Goal: Find specific page/section: Find specific page/section

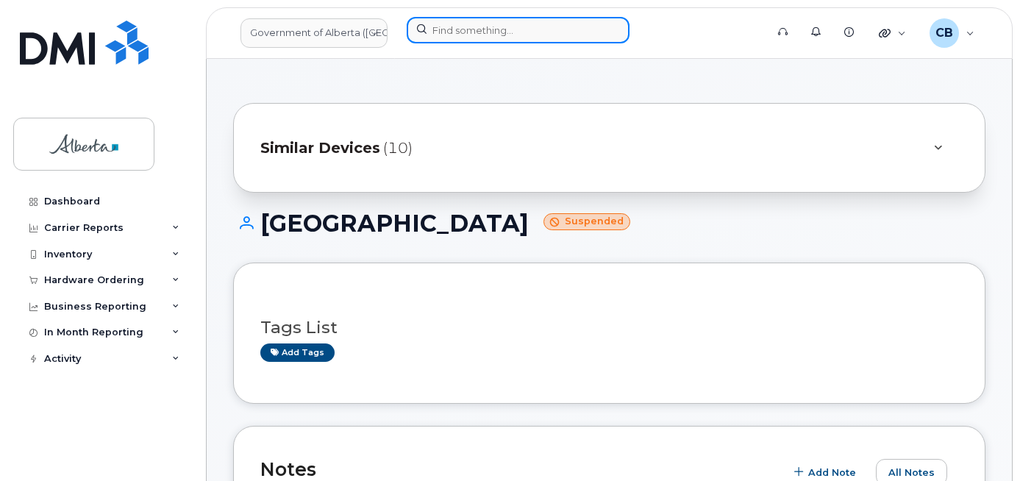
click at [460, 35] on input at bounding box center [518, 30] width 223 height 26
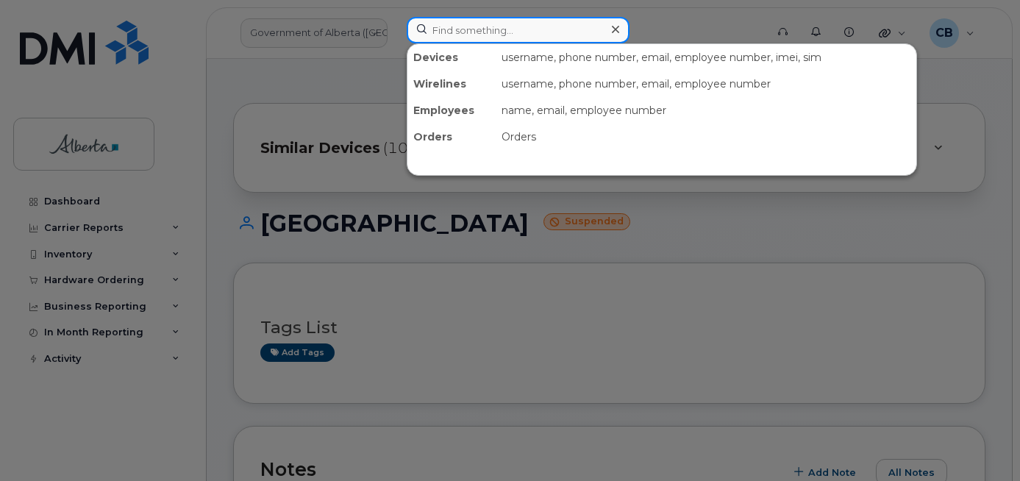
paste input "7802426103"
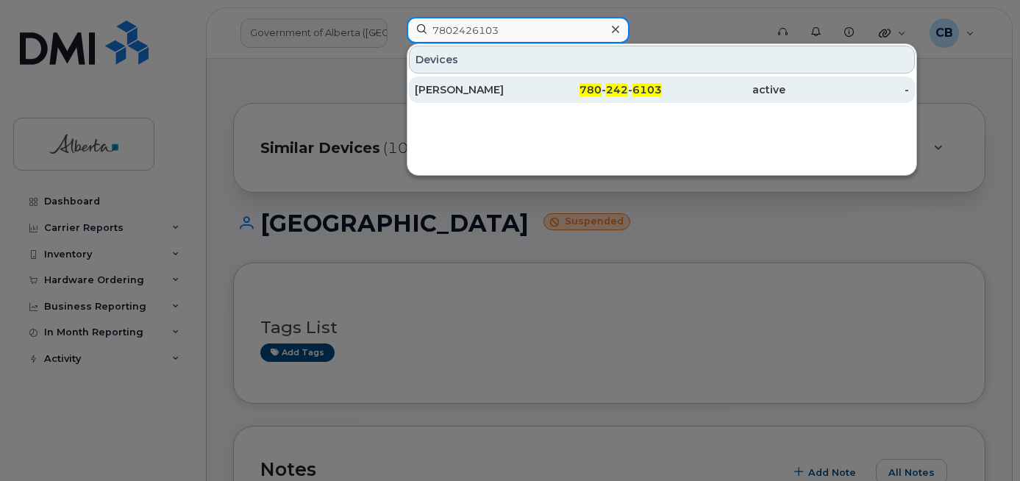
type input "7802426103"
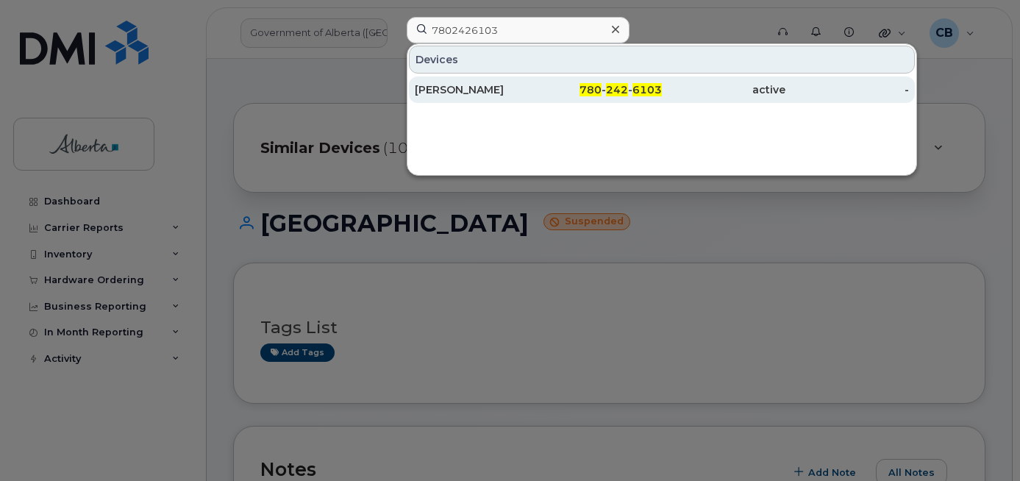
click at [462, 87] on div "Becky Williams" at bounding box center [477, 89] width 124 height 15
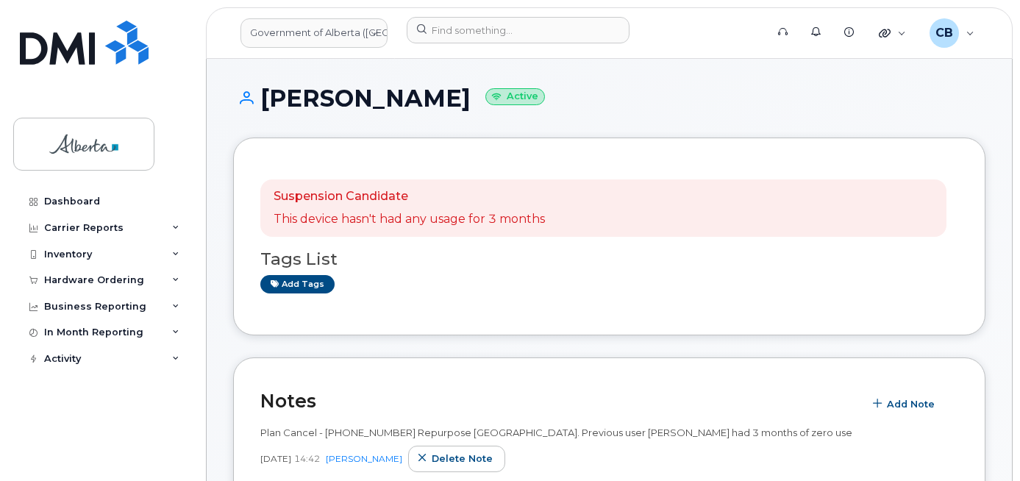
drag, startPoint x: 453, startPoint y: 99, endPoint x: 267, endPoint y: 102, distance: 186.1
click at [267, 102] on h1 "Becky Williams Active" at bounding box center [609, 98] width 752 height 26
copy h1 "Becky Williams"
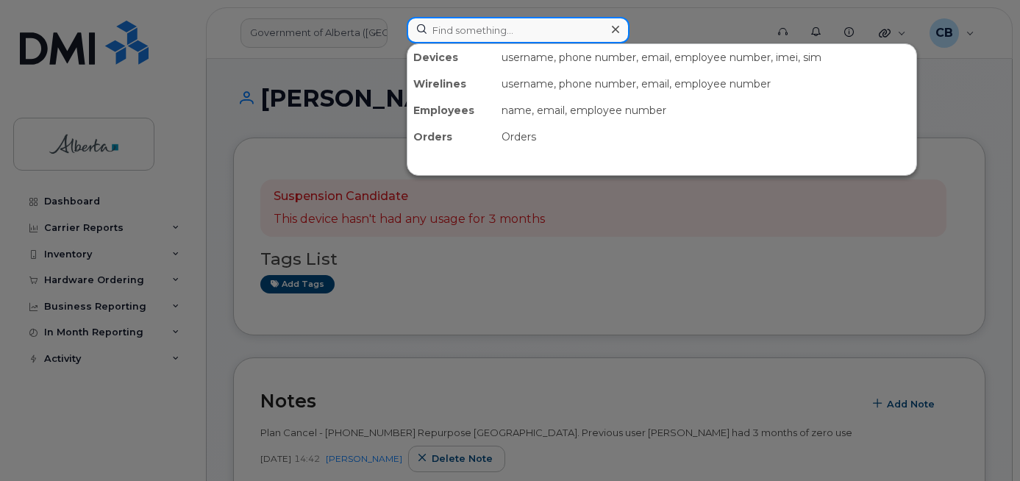
click at [442, 28] on input at bounding box center [518, 30] width 223 height 26
paste input "5873857130"
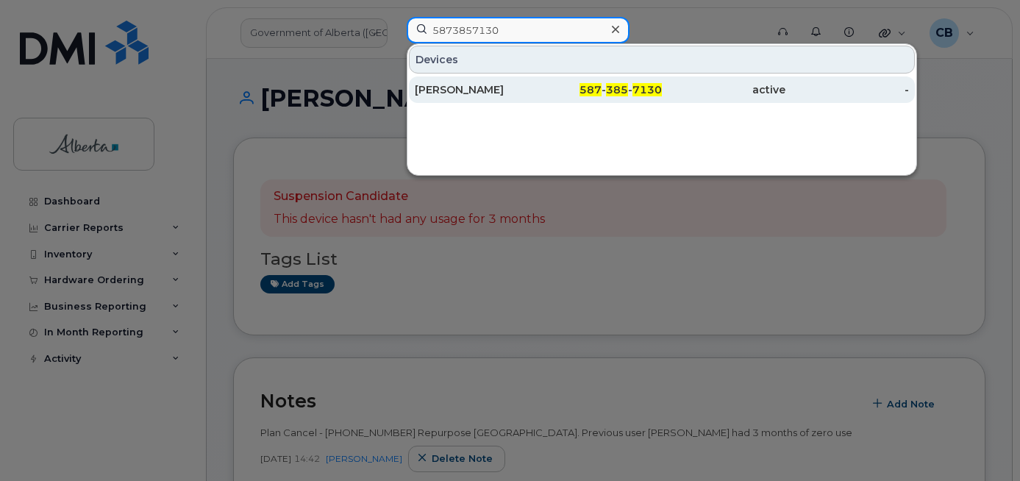
type input "5873857130"
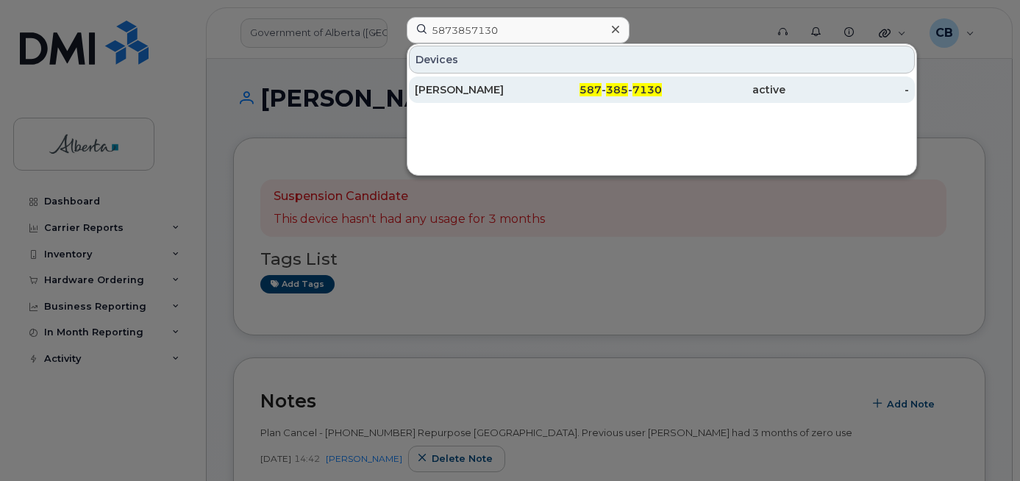
click at [450, 87] on div "Elaina Bolton" at bounding box center [477, 89] width 124 height 15
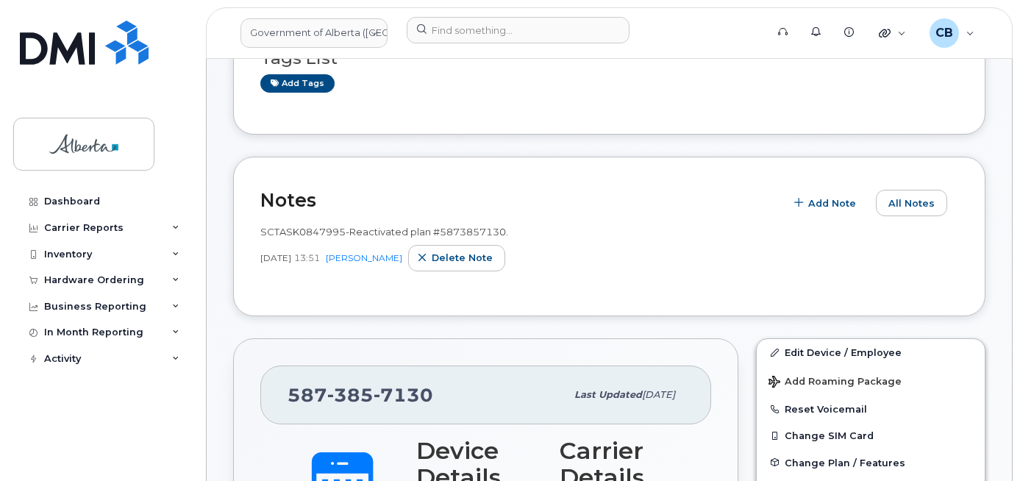
scroll to position [139, 0]
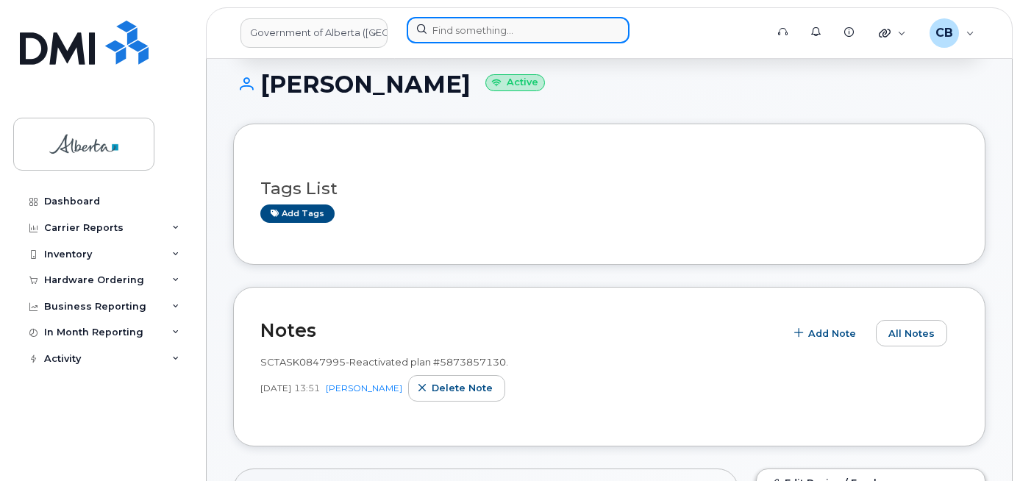
click at [462, 29] on input at bounding box center [518, 30] width 223 height 26
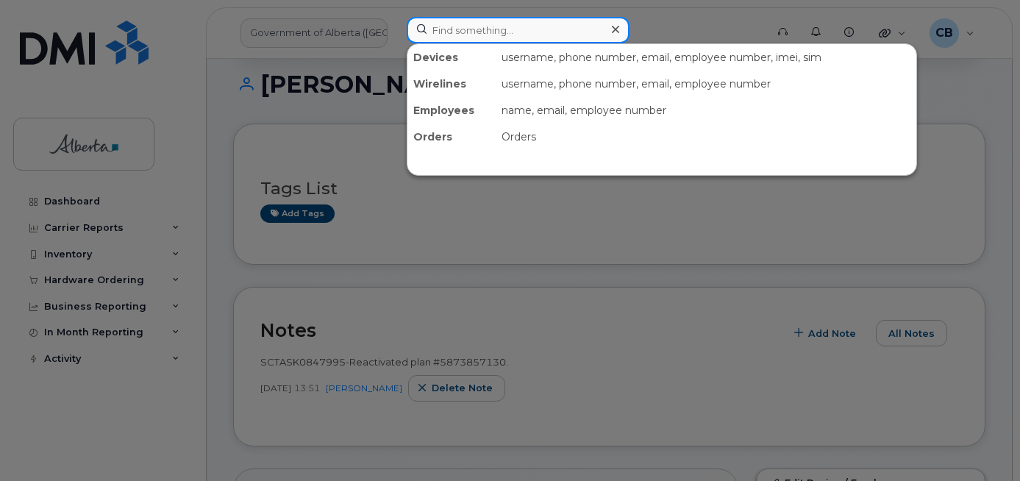
paste input "5873857410"
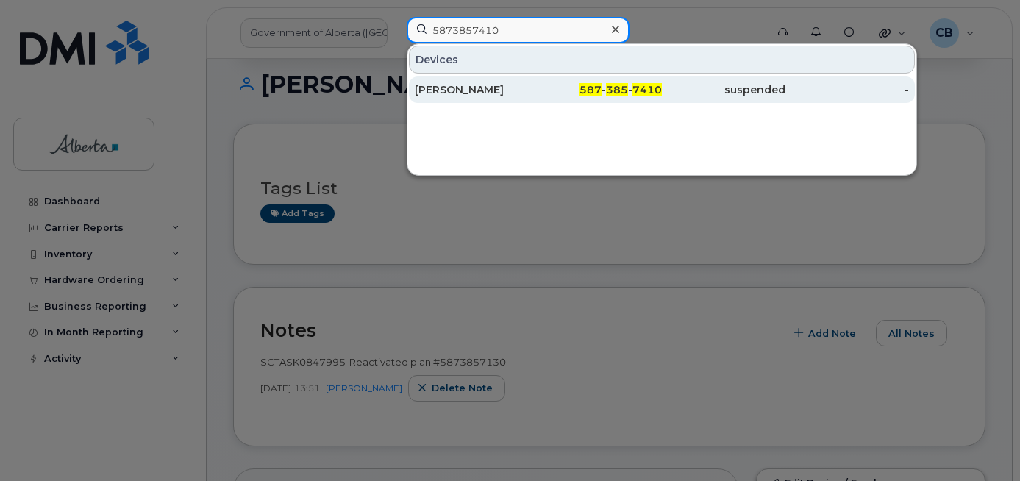
type input "5873857410"
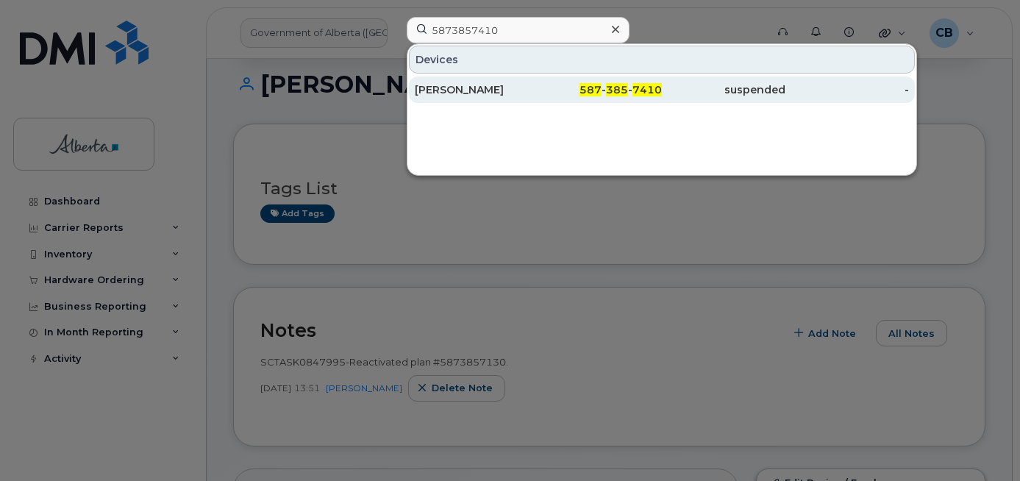
click at [462, 80] on div "Mike Ellis" at bounding box center [477, 89] width 124 height 26
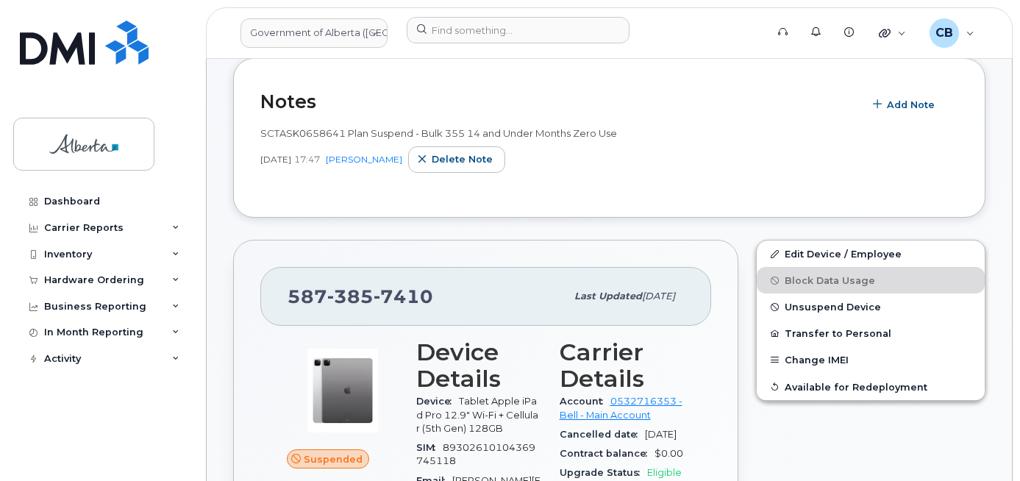
scroll to position [147, 0]
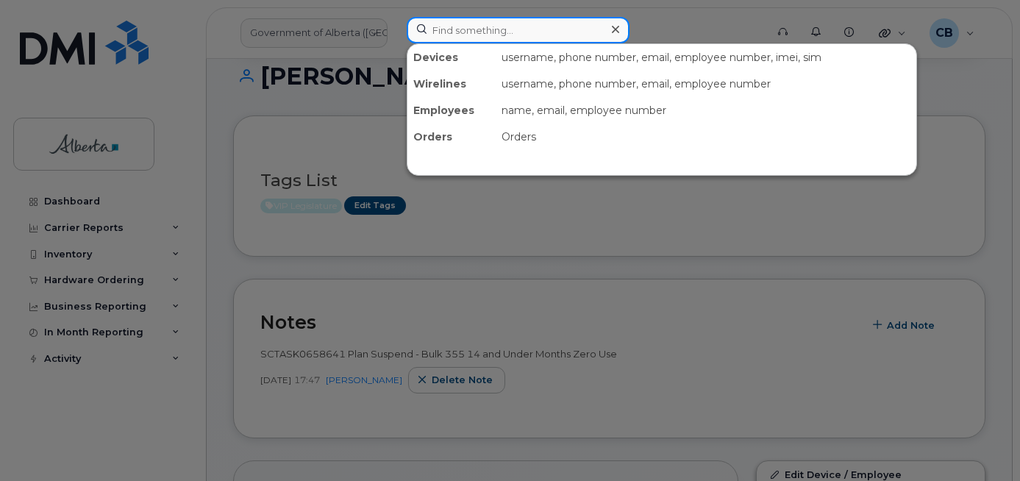
click at [444, 35] on input at bounding box center [518, 30] width 223 height 26
paste input "5873372456"
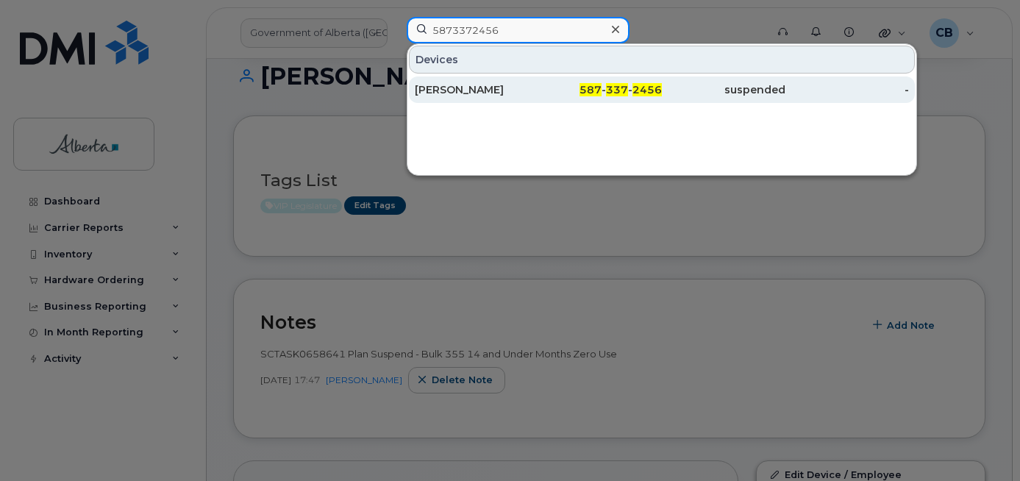
type input "5873372456"
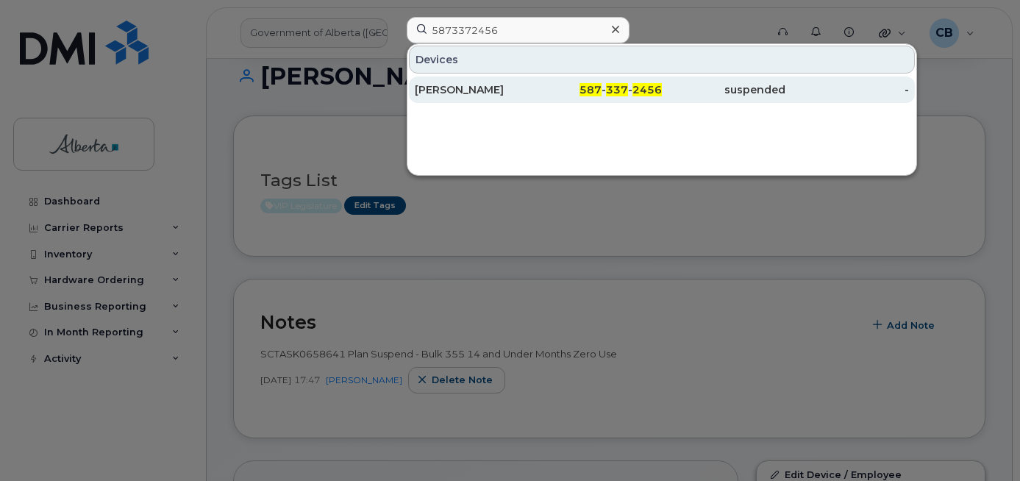
click at [453, 90] on div "Diane Magnusson" at bounding box center [477, 89] width 124 height 15
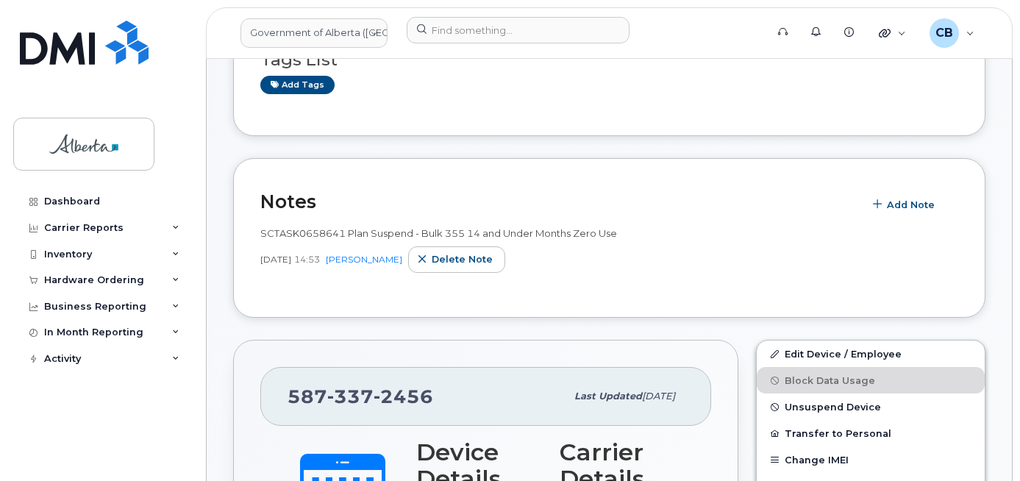
scroll to position [294, 0]
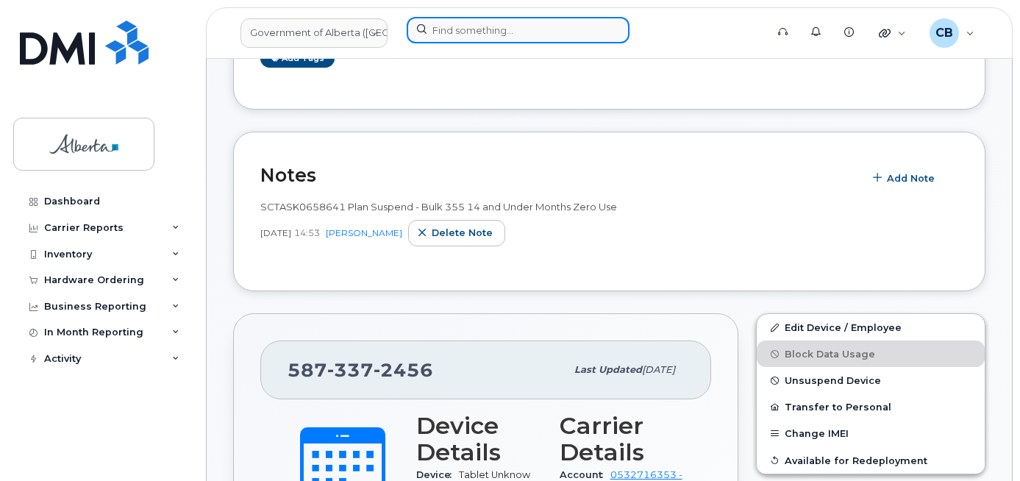
click at [487, 30] on input at bounding box center [518, 30] width 223 height 26
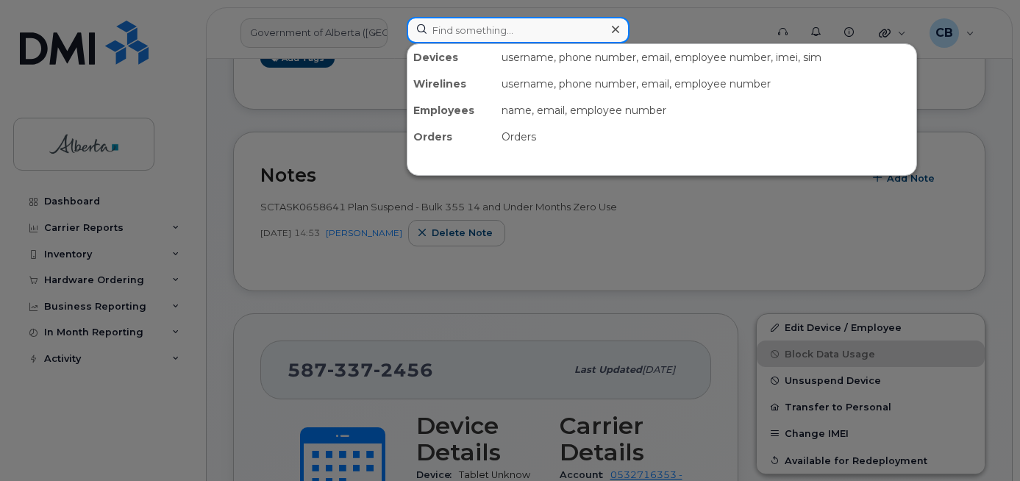
paste input "5873372508"
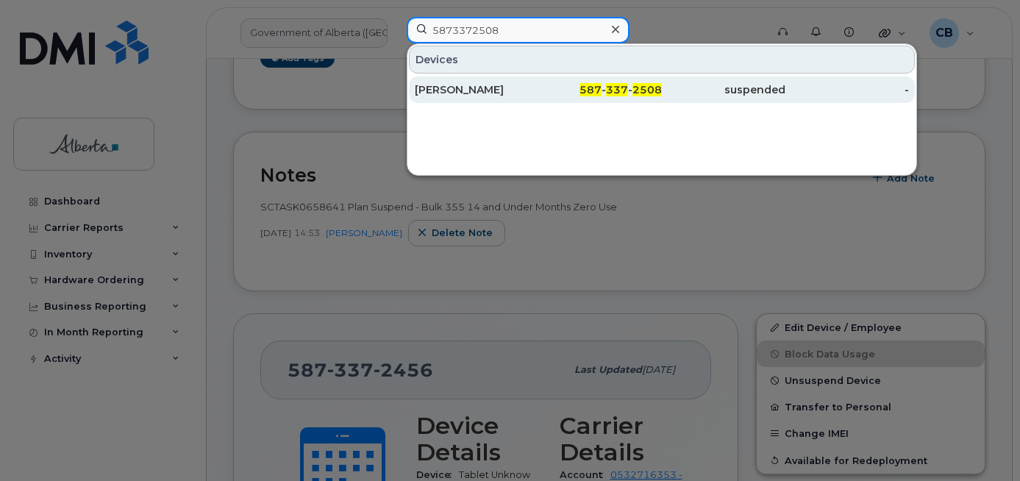
type input "5873372508"
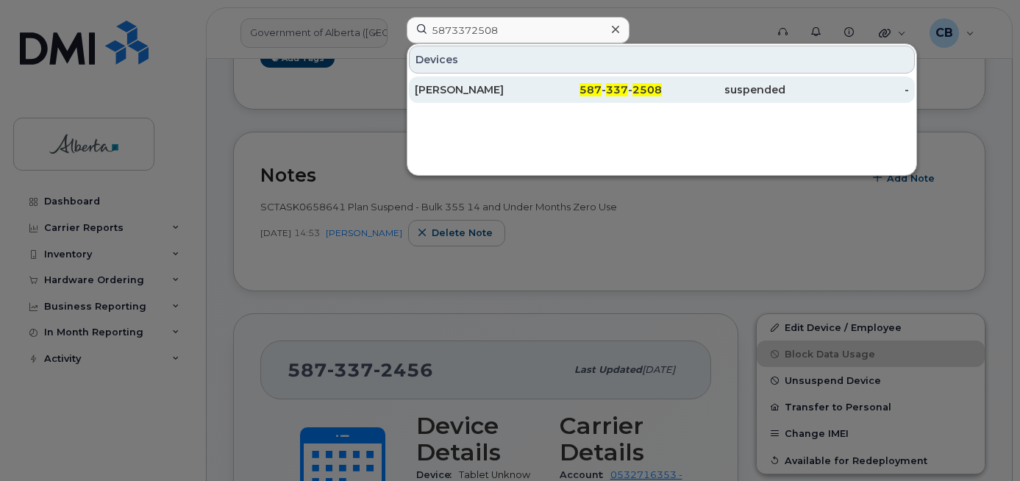
click at [469, 88] on div "Wendy Bryson" at bounding box center [477, 89] width 124 height 15
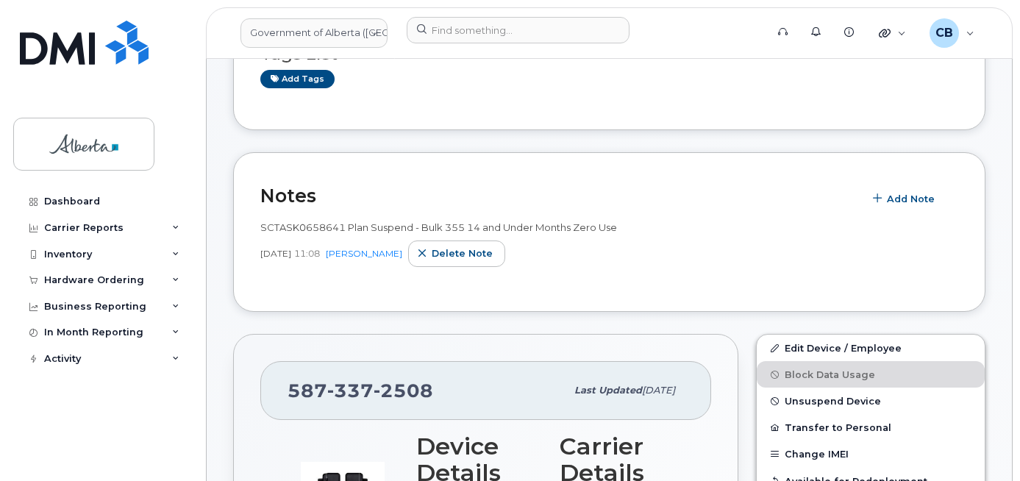
scroll to position [147, 0]
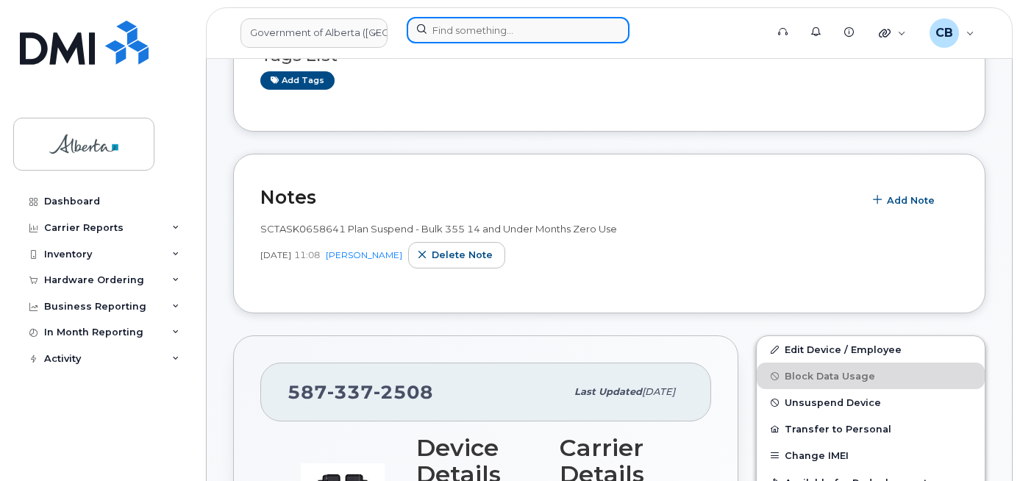
click at [452, 24] on input at bounding box center [518, 30] width 223 height 26
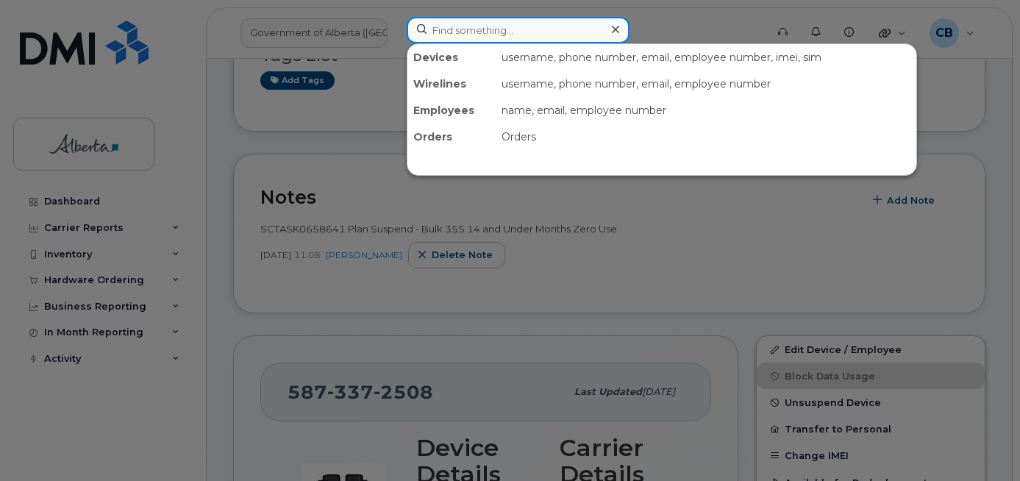
paste input "7802393517"
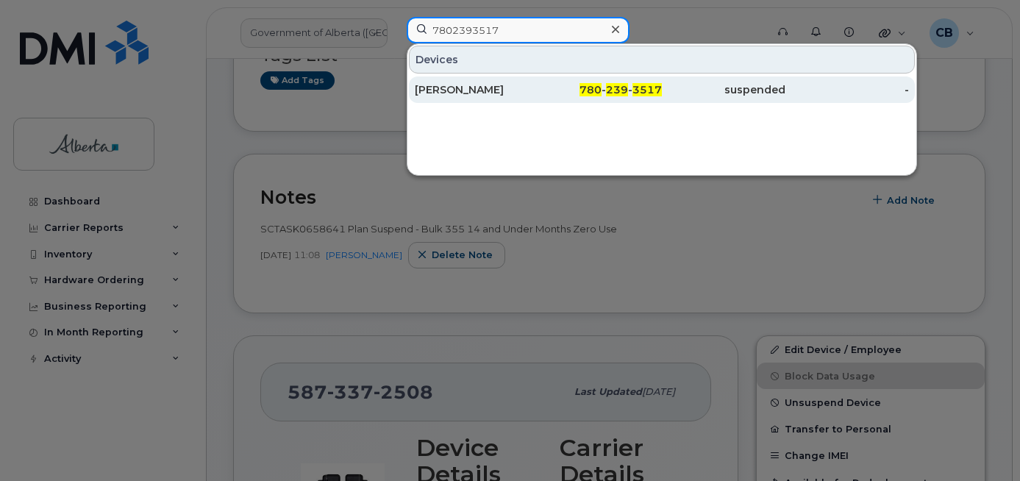
type input "7802393517"
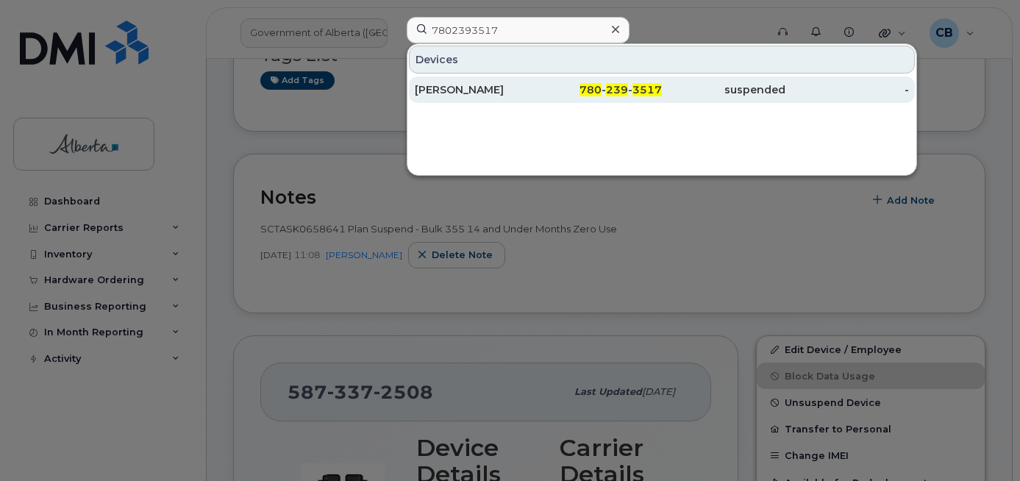
click at [463, 87] on div "[PERSON_NAME]" at bounding box center [477, 89] width 124 height 15
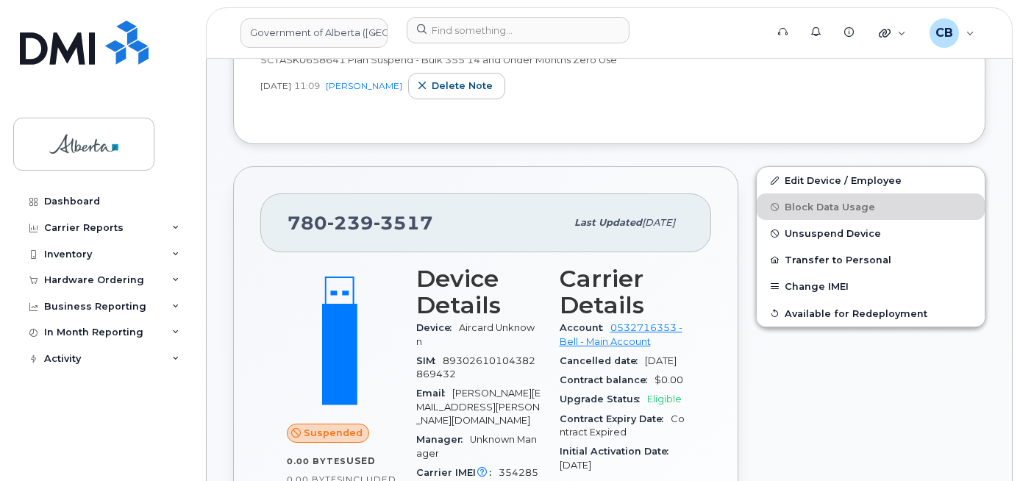
scroll to position [221, 0]
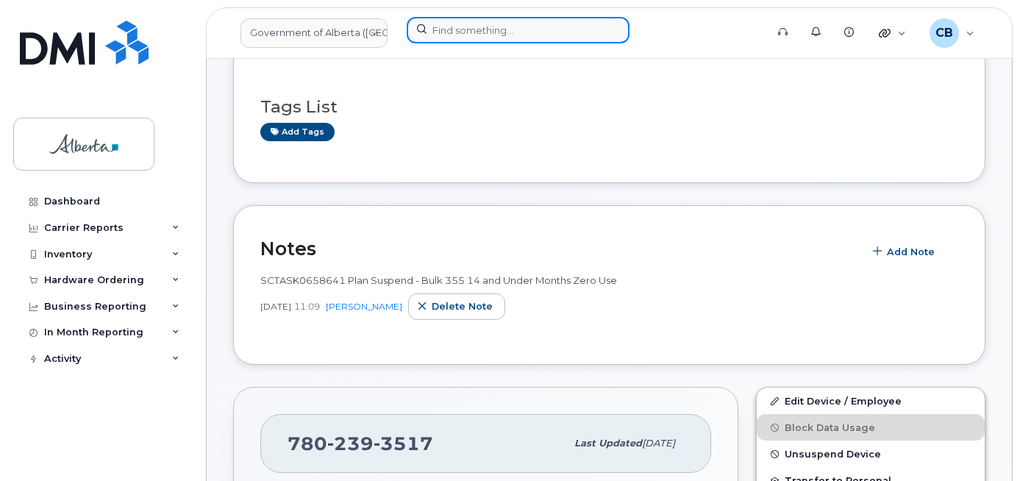
click at [433, 29] on input at bounding box center [518, 30] width 223 height 26
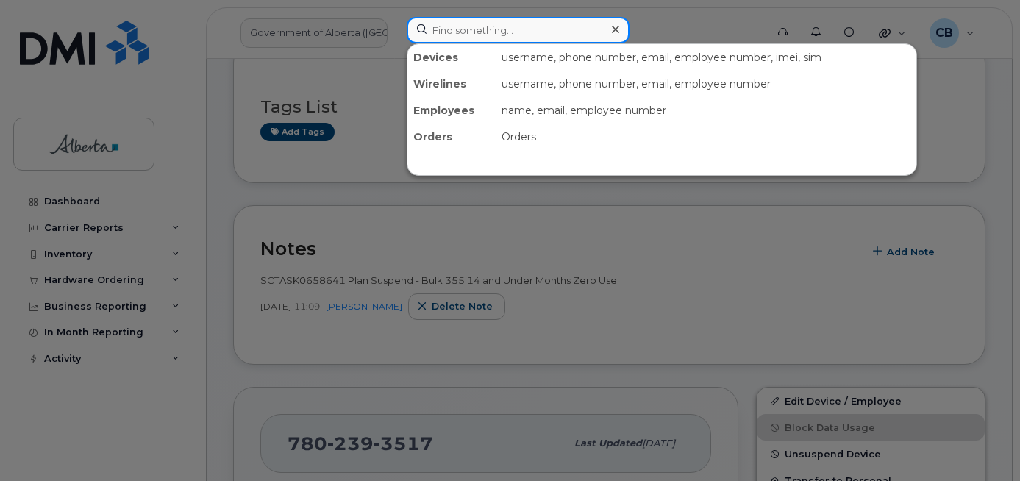
paste input "5873409927"
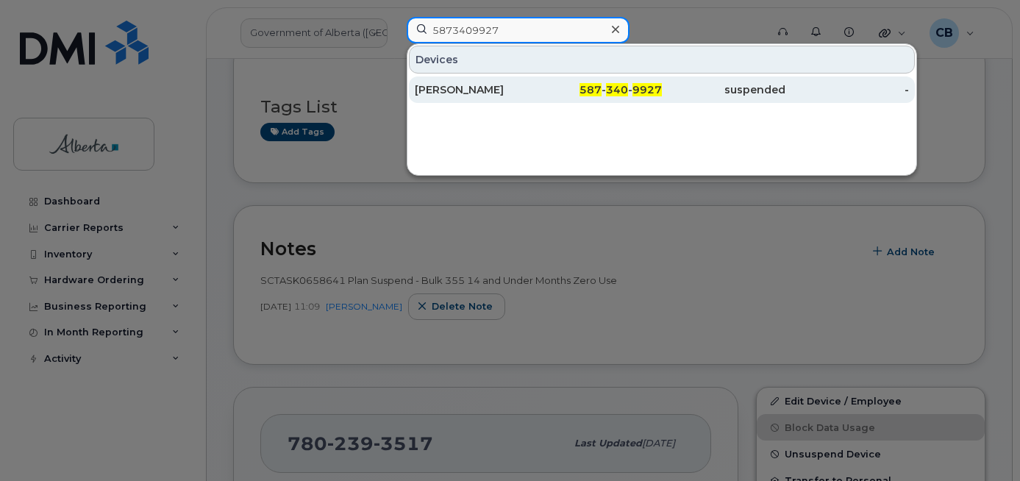
type input "5873409927"
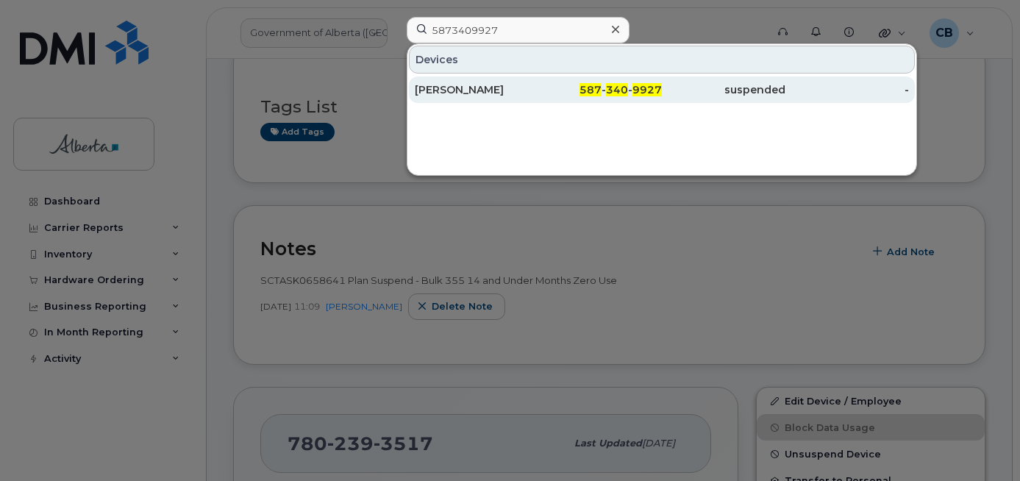
click at [453, 89] on div "[PERSON_NAME]" at bounding box center [477, 89] width 124 height 15
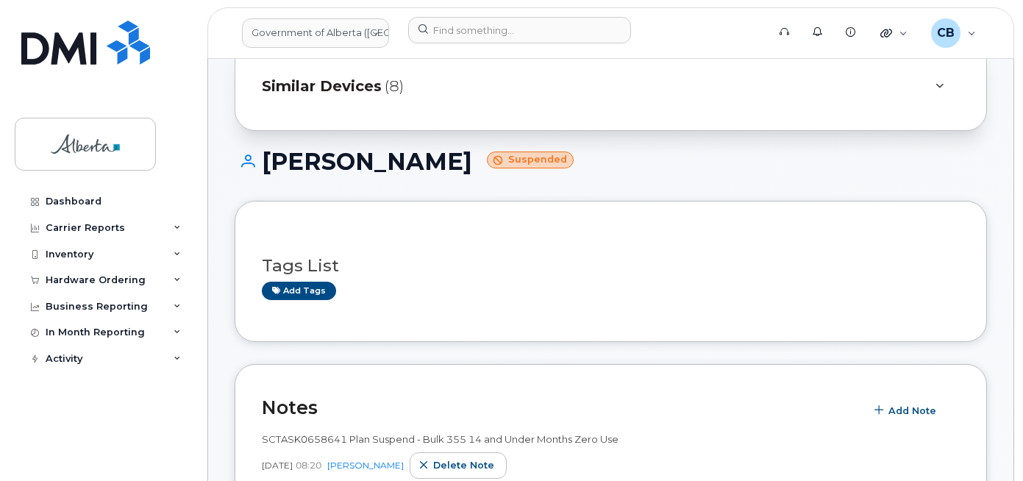
scroll to position [38, 0]
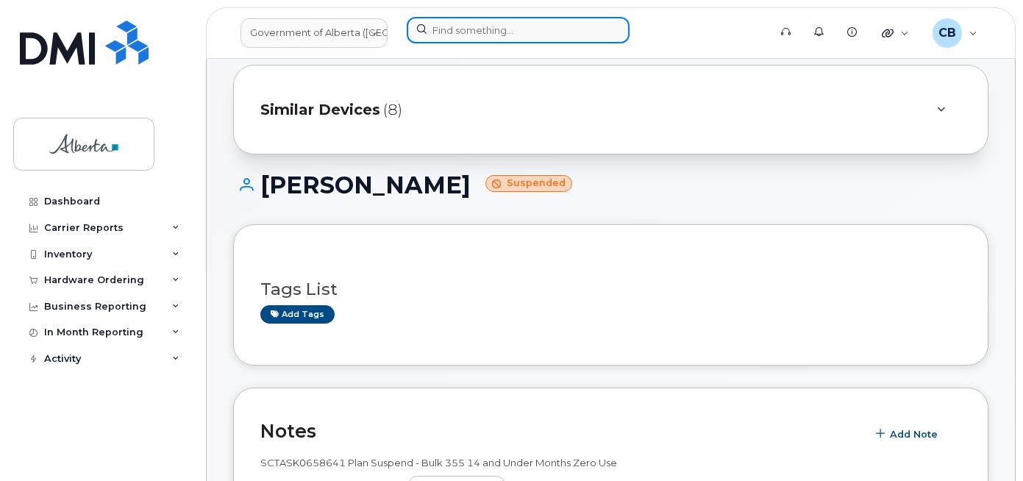
click at [459, 34] on input at bounding box center [518, 30] width 223 height 26
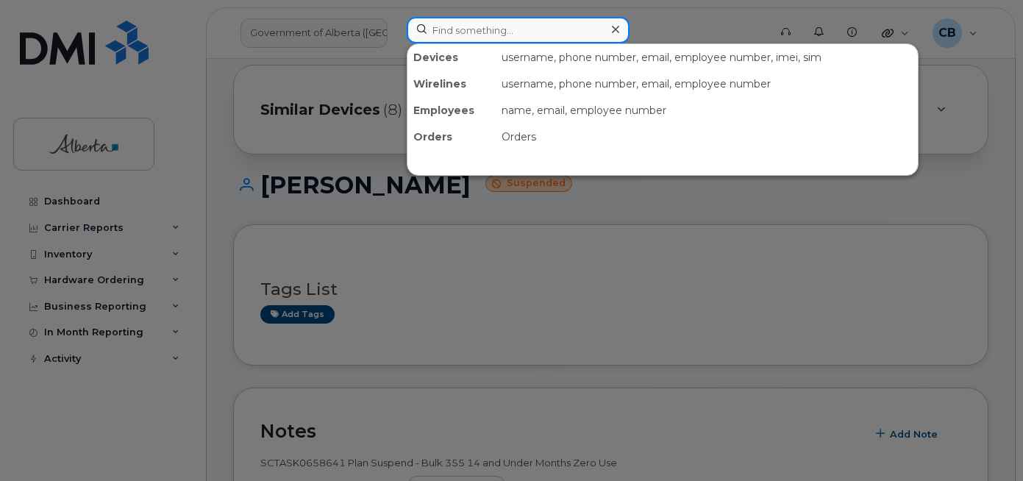
paste input "5873407293"
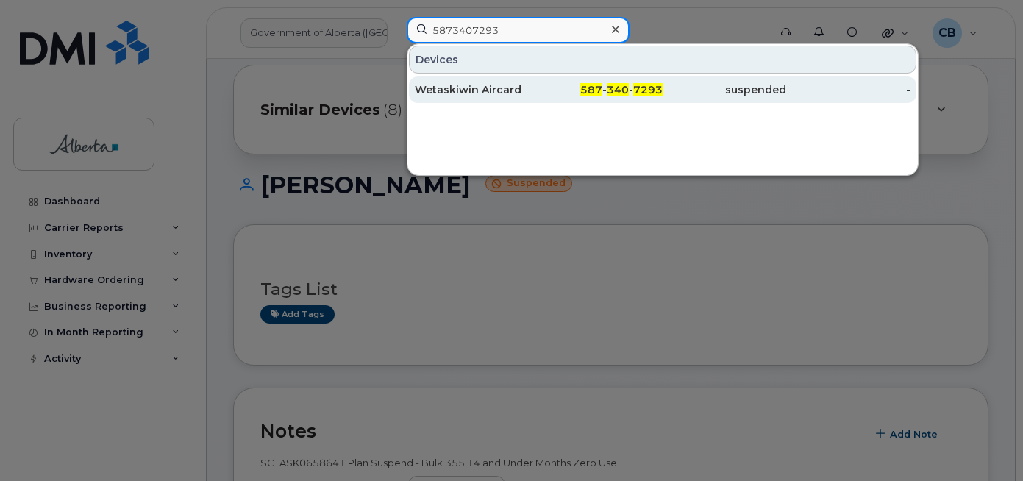
type input "5873407293"
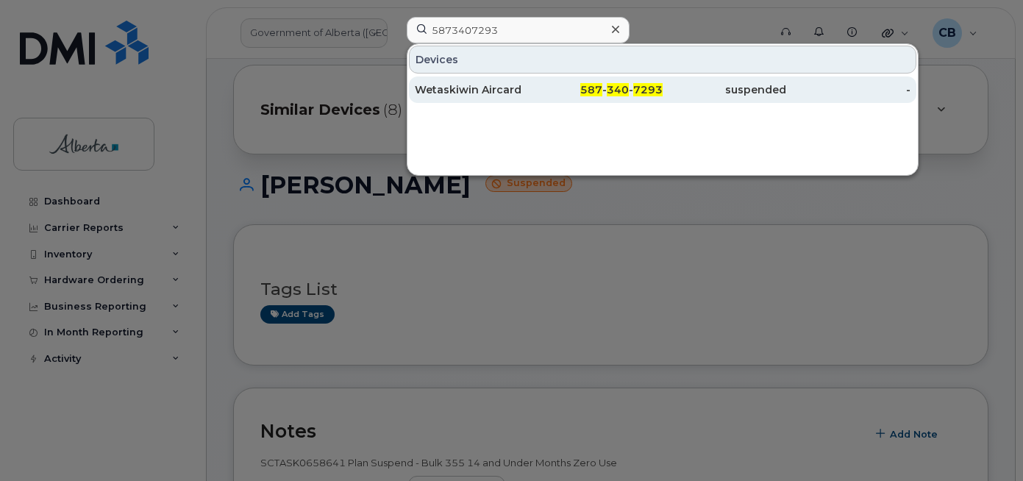
click at [455, 84] on div "Wetaskiwin Aircard" at bounding box center [477, 89] width 124 height 15
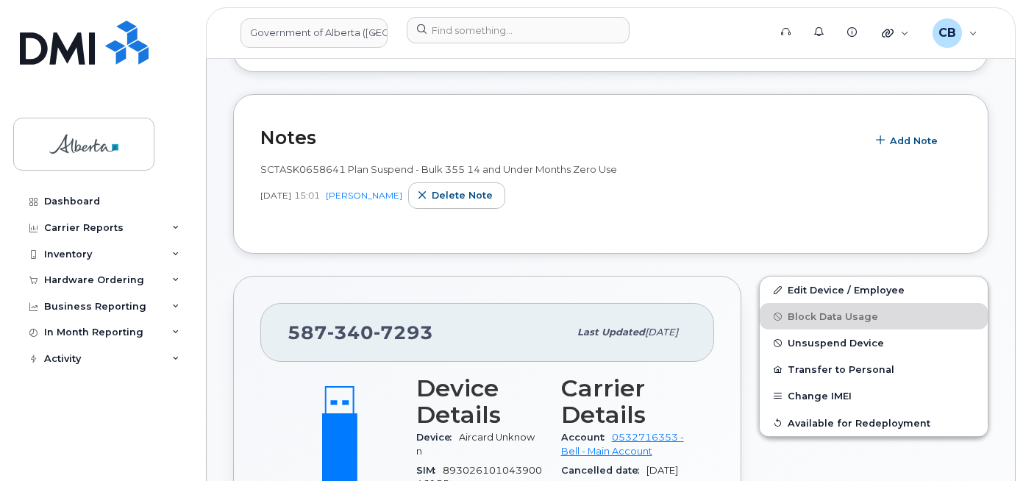
scroll to position [60, 0]
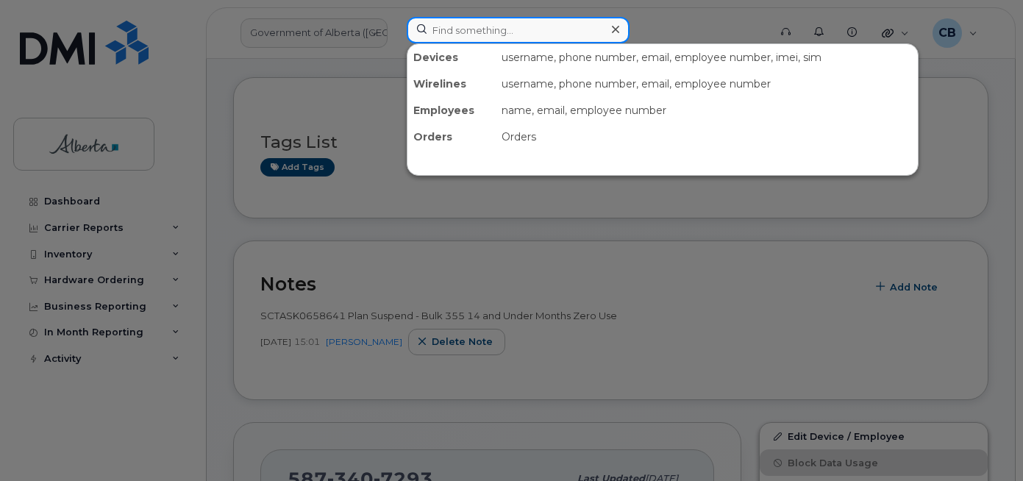
click at [458, 35] on input at bounding box center [518, 30] width 223 height 26
paste input "5873857745"
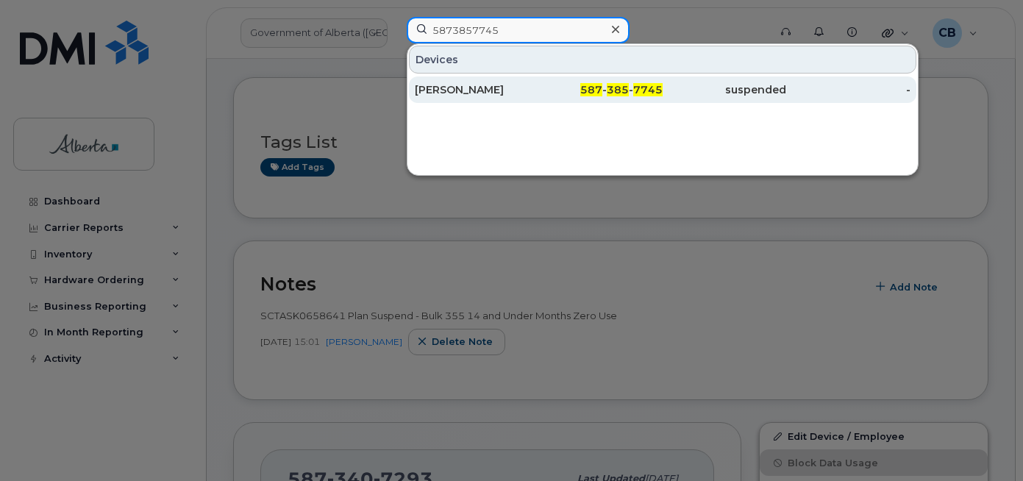
type input "5873857745"
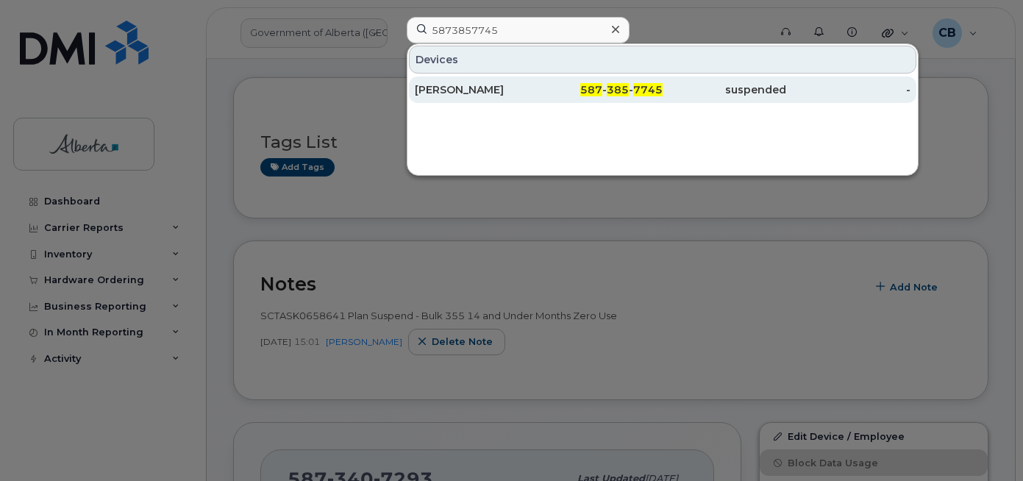
click at [459, 85] on div "Tara Demers" at bounding box center [477, 89] width 124 height 15
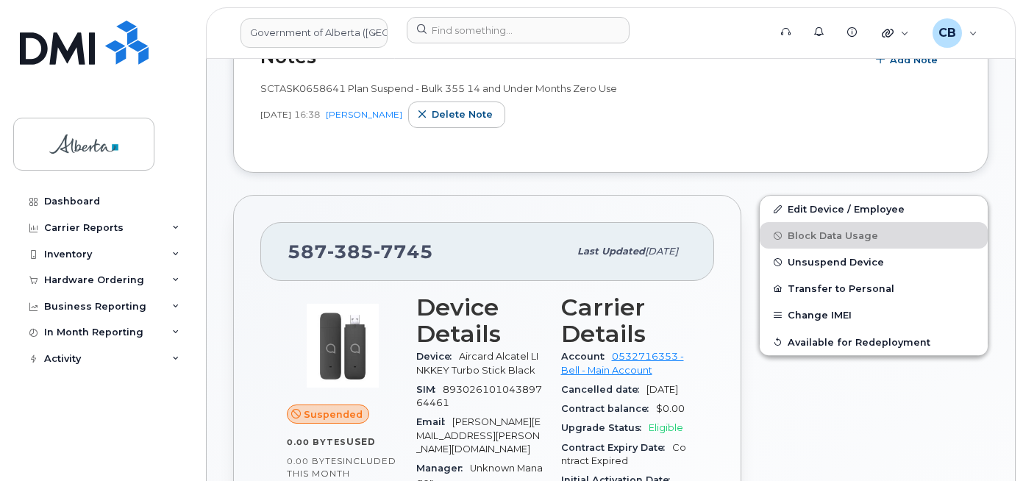
scroll to position [332, 0]
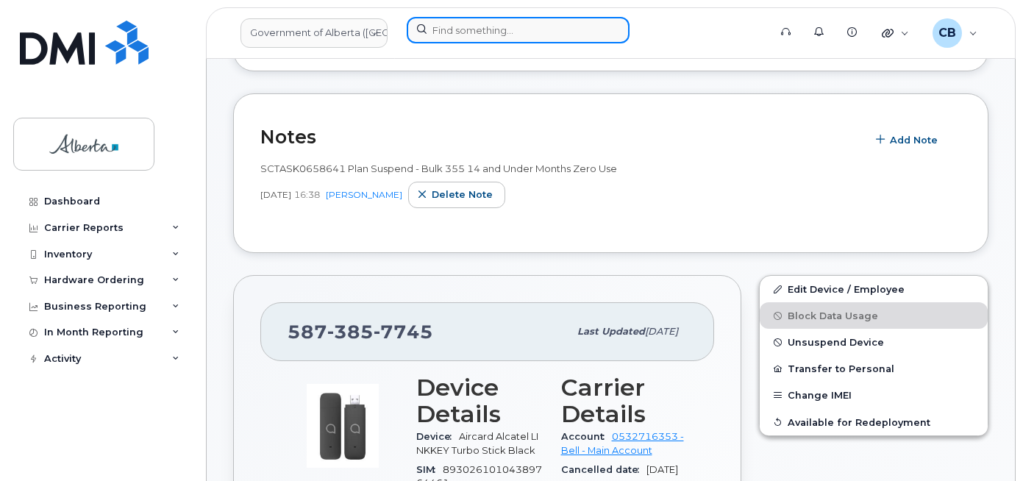
click at [444, 23] on input at bounding box center [518, 30] width 223 height 26
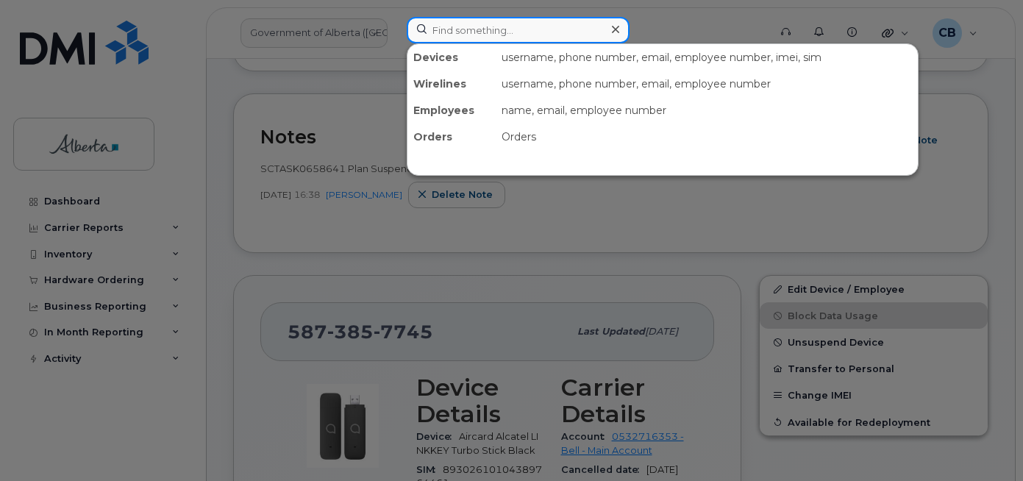
paste input "7802717060"
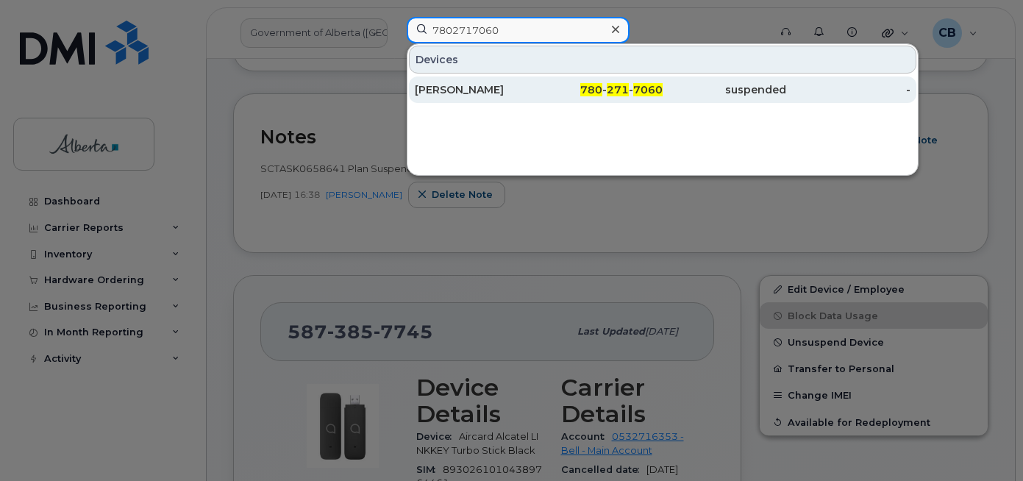
type input "7802717060"
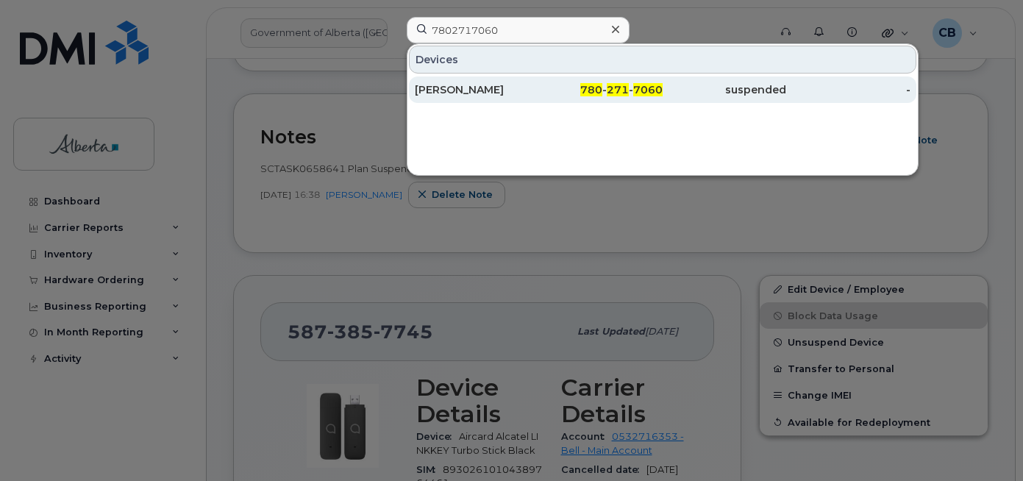
click at [449, 90] on div "David Goldstein" at bounding box center [477, 89] width 124 height 15
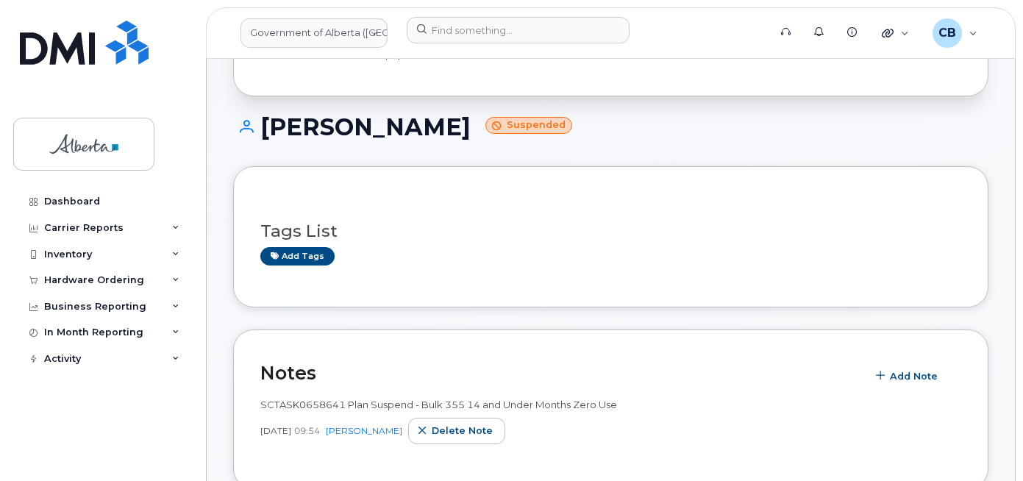
scroll to position [74, 0]
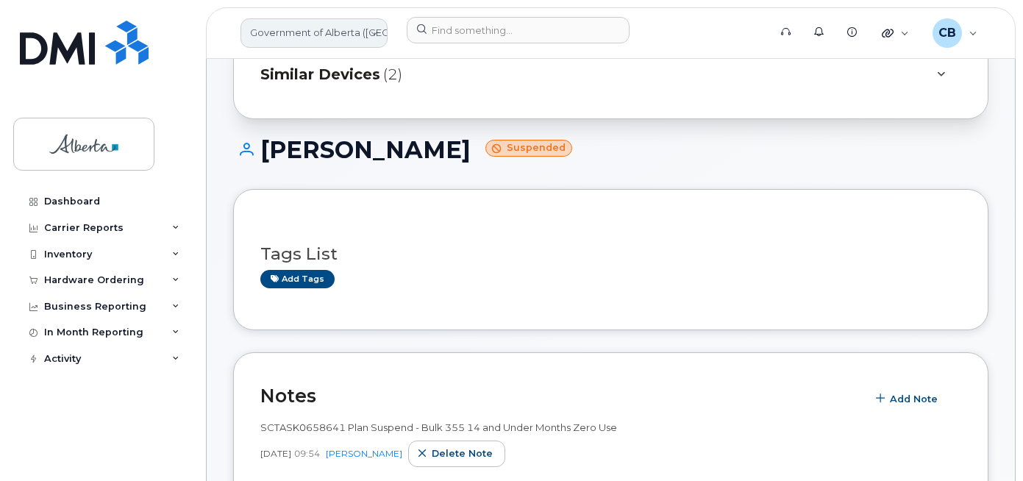
click at [290, 32] on link "Government of Alberta ([GEOGRAPHIC_DATA])" at bounding box center [313, 32] width 147 height 29
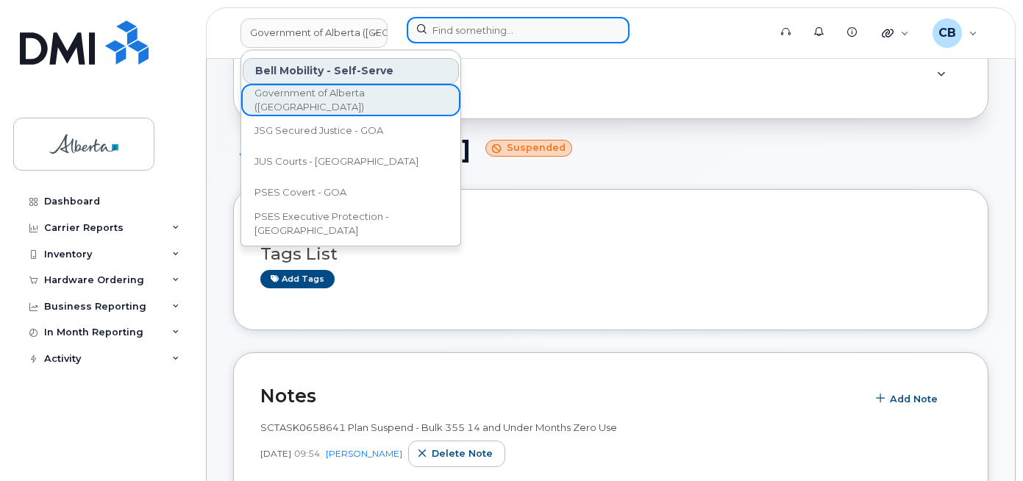
click at [465, 24] on input at bounding box center [518, 30] width 223 height 26
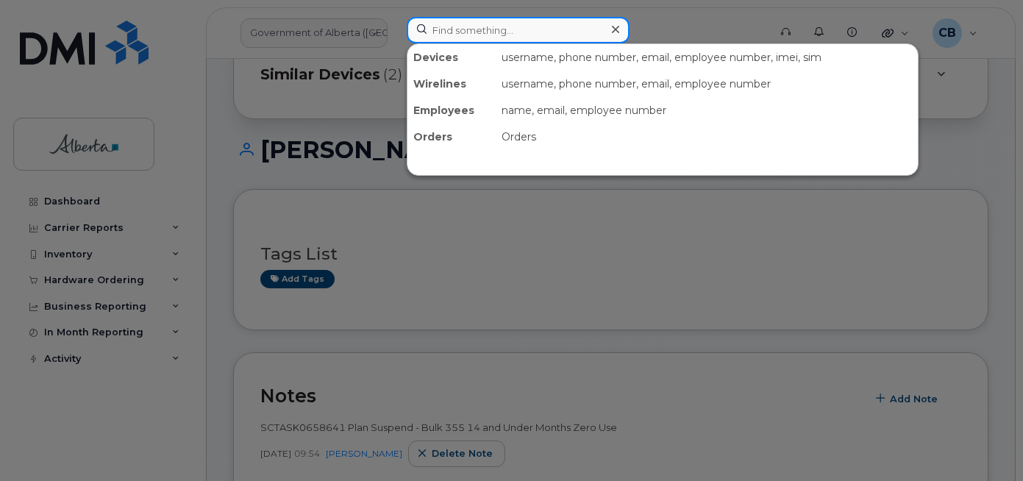
paste input "5874321754"
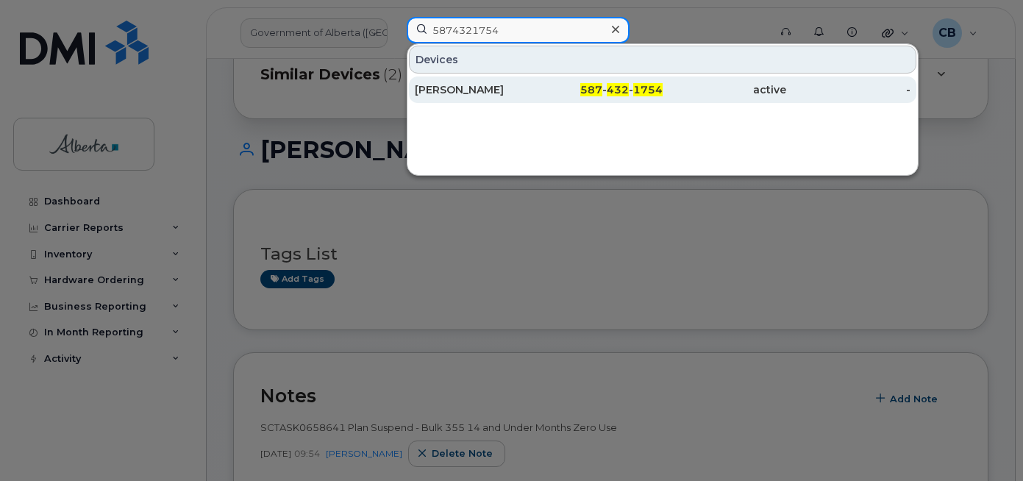
type input "5874321754"
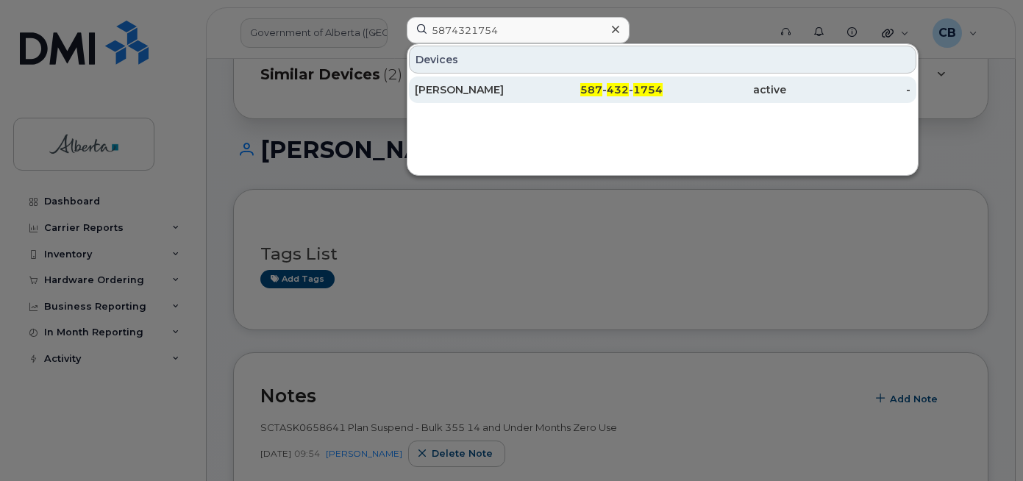
click at [440, 85] on div "[PERSON_NAME]" at bounding box center [477, 89] width 124 height 15
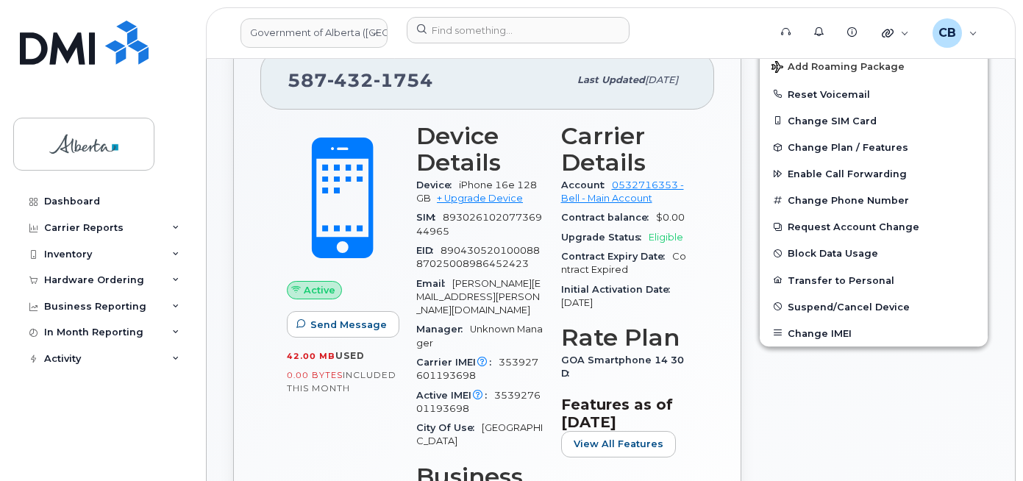
scroll to position [515, 0]
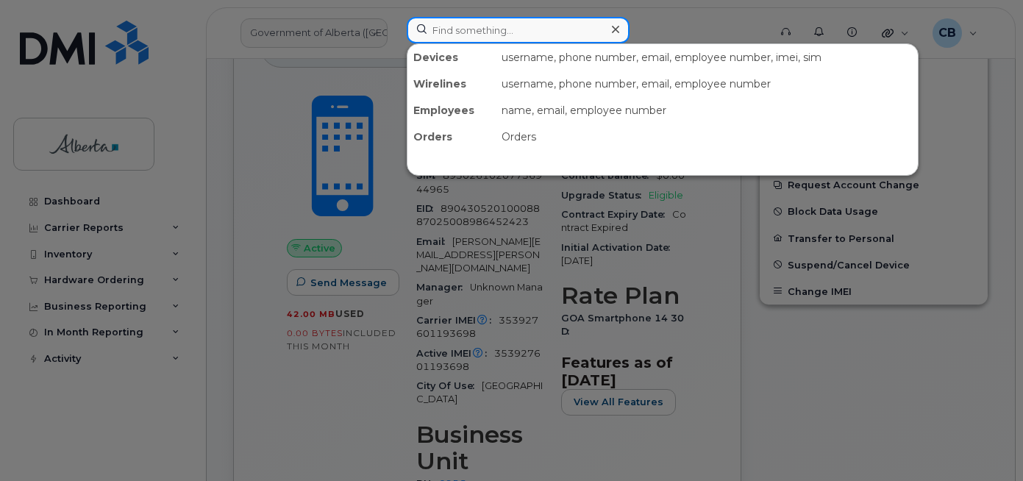
click at [459, 36] on input at bounding box center [518, 30] width 223 height 26
paste input "5875451823"
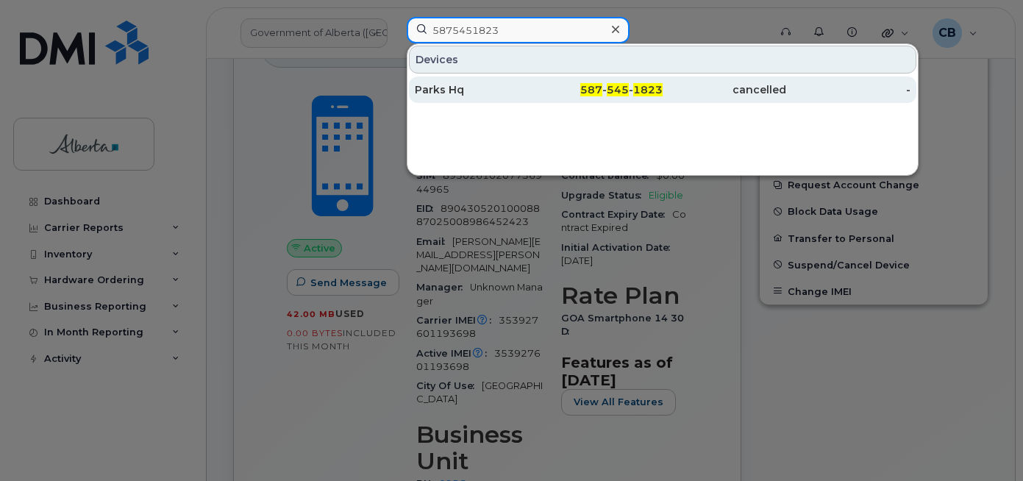
type input "5875451823"
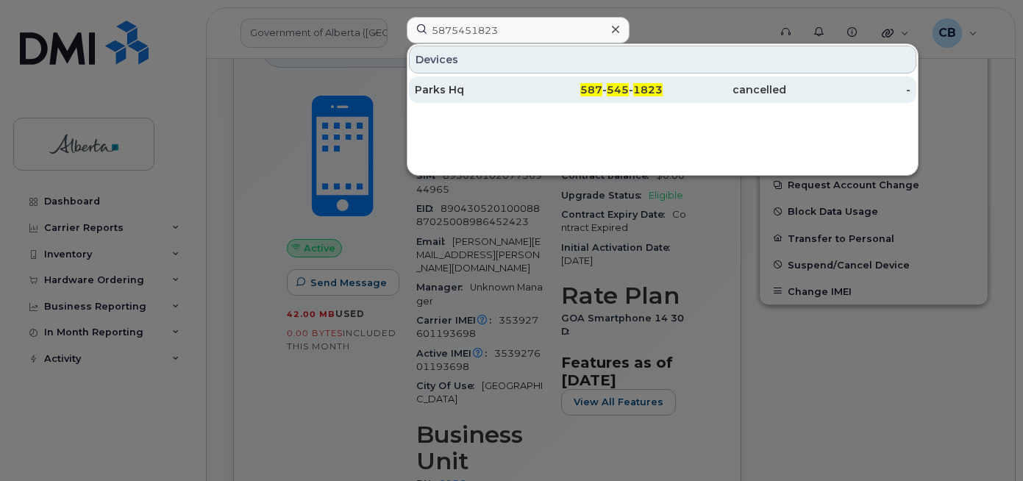
click at [451, 87] on div "Parks Hq" at bounding box center [477, 89] width 124 height 15
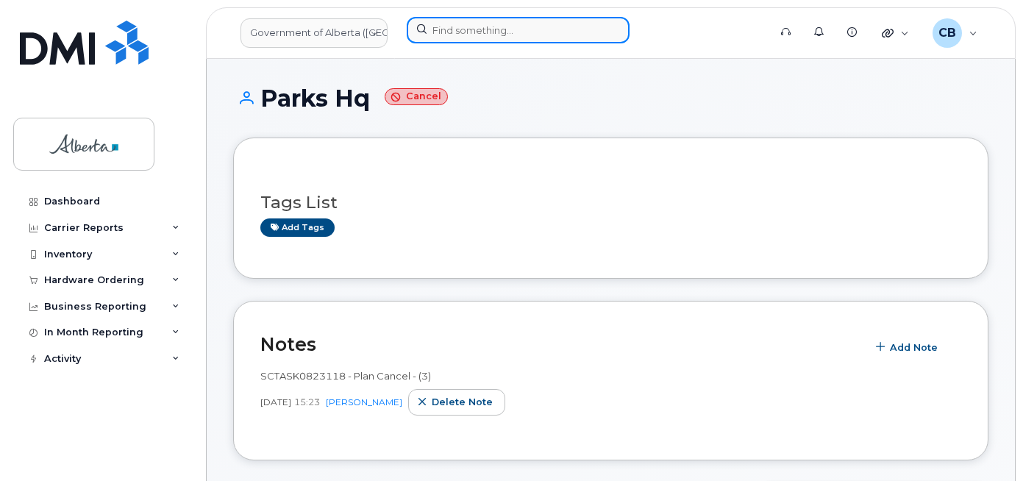
click at [437, 34] on input at bounding box center [518, 30] width 223 height 26
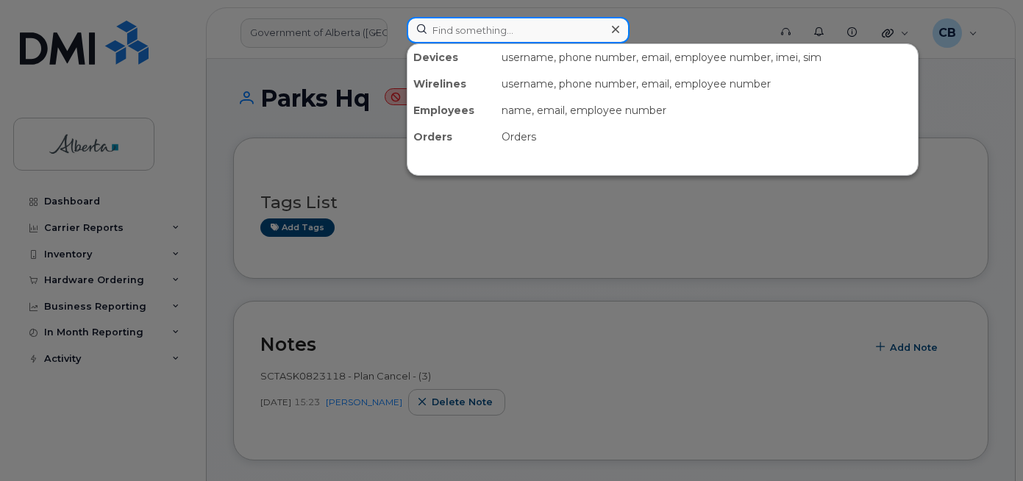
paste input "5875452673"
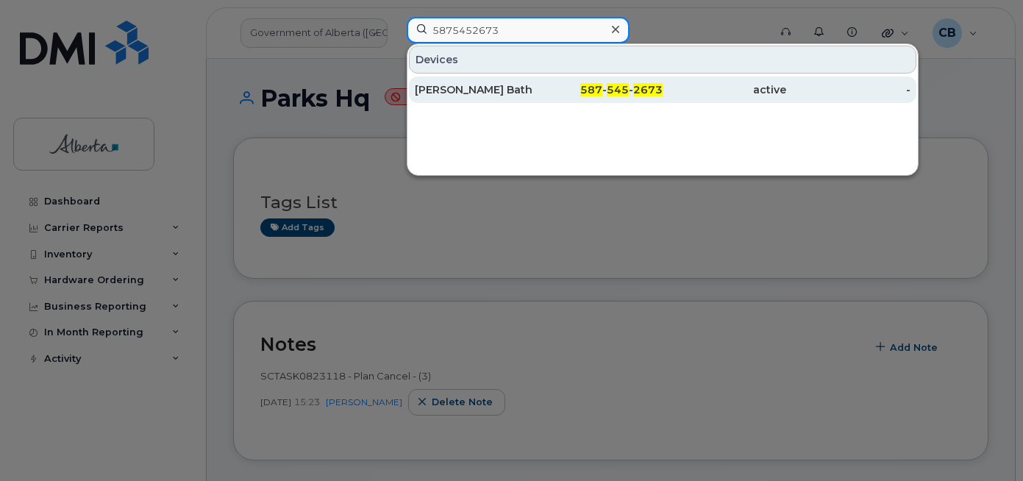
type input "5875452673"
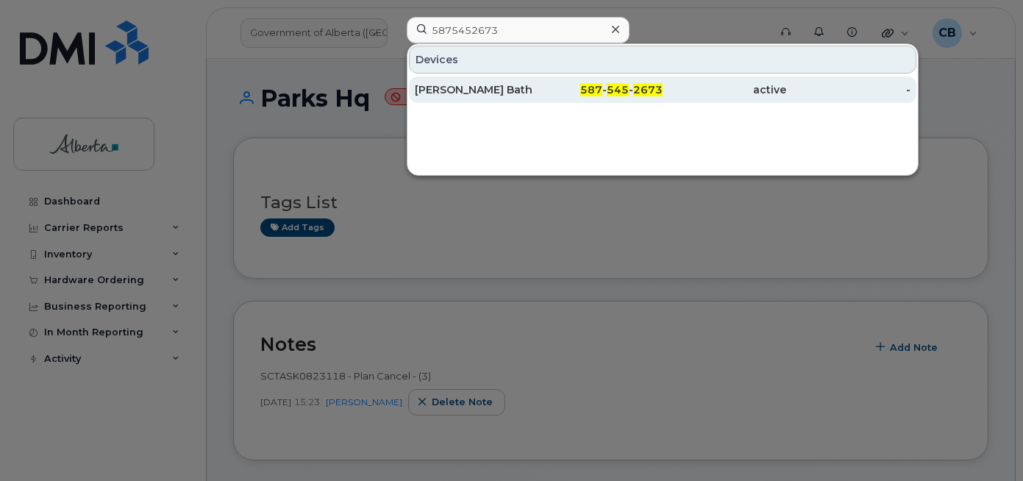
click at [451, 90] on div "Mandip Bath" at bounding box center [477, 89] width 124 height 15
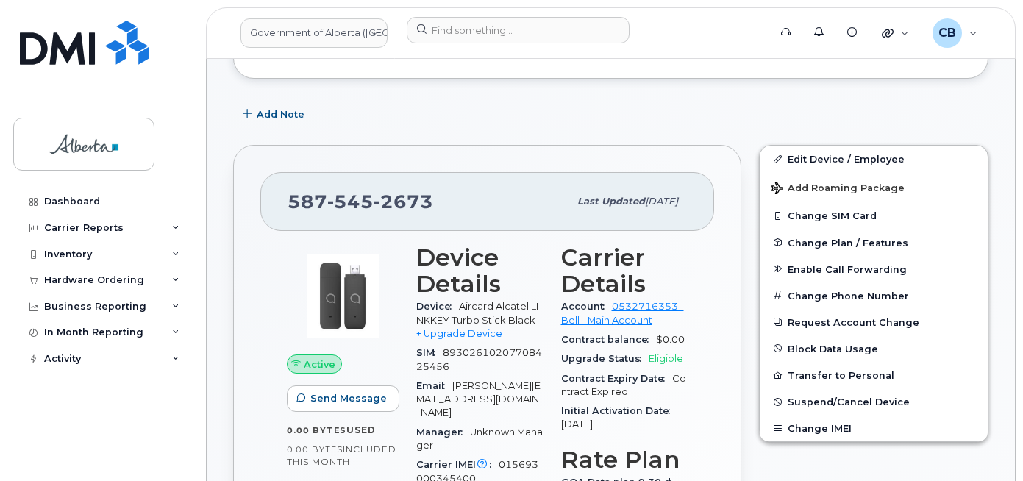
scroll to position [441, 0]
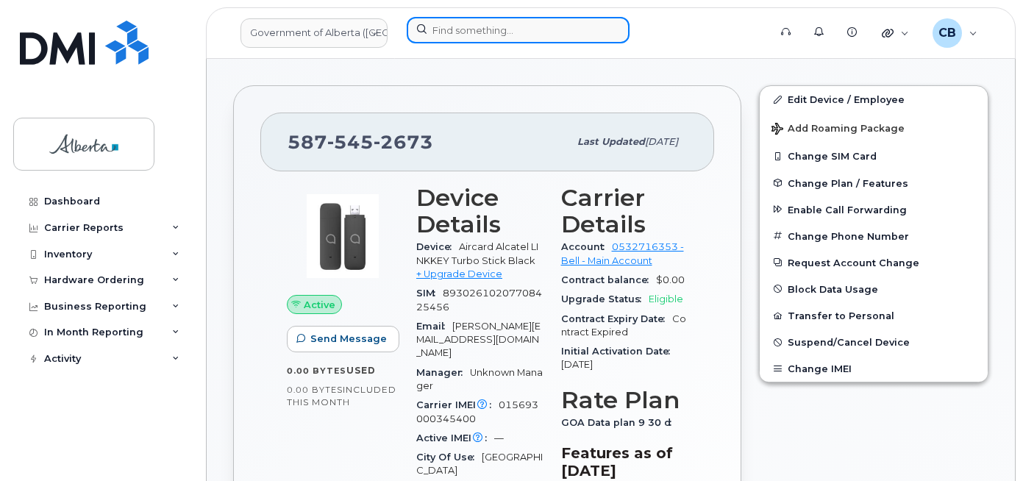
click at [447, 32] on input at bounding box center [518, 30] width 223 height 26
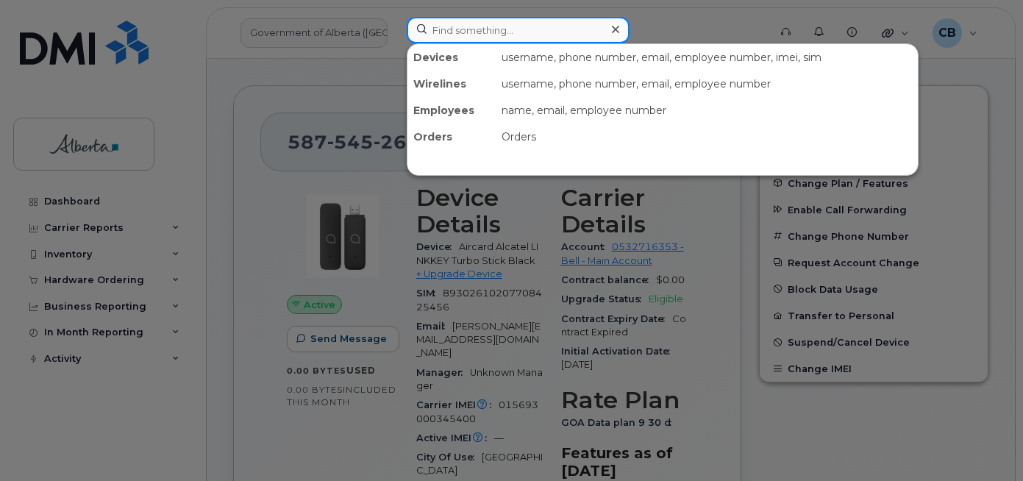
paste input "5873857189"
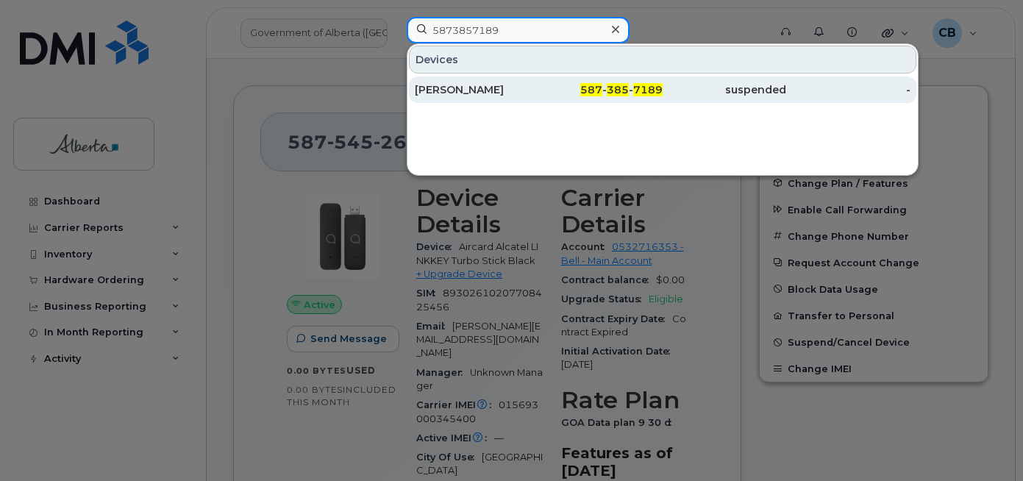
type input "5873857189"
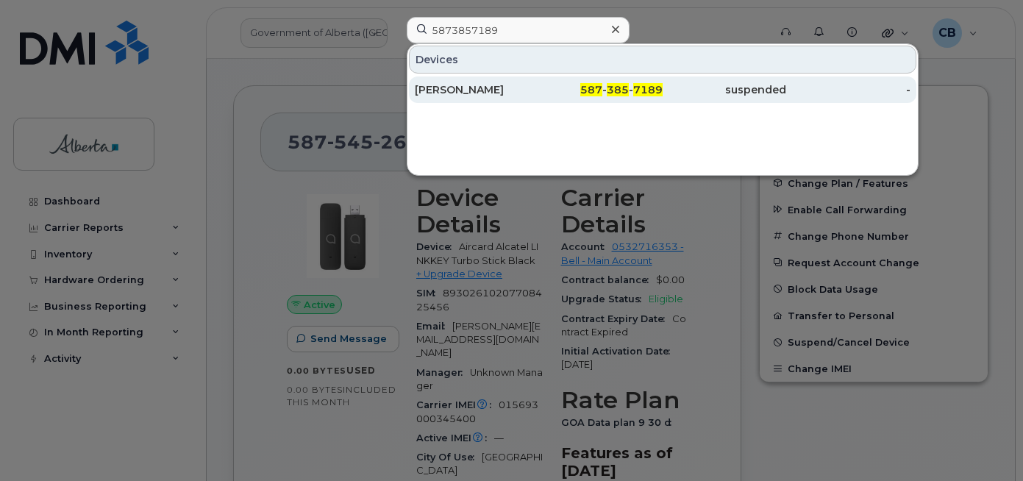
click at [444, 90] on div "[PERSON_NAME]" at bounding box center [477, 89] width 124 height 15
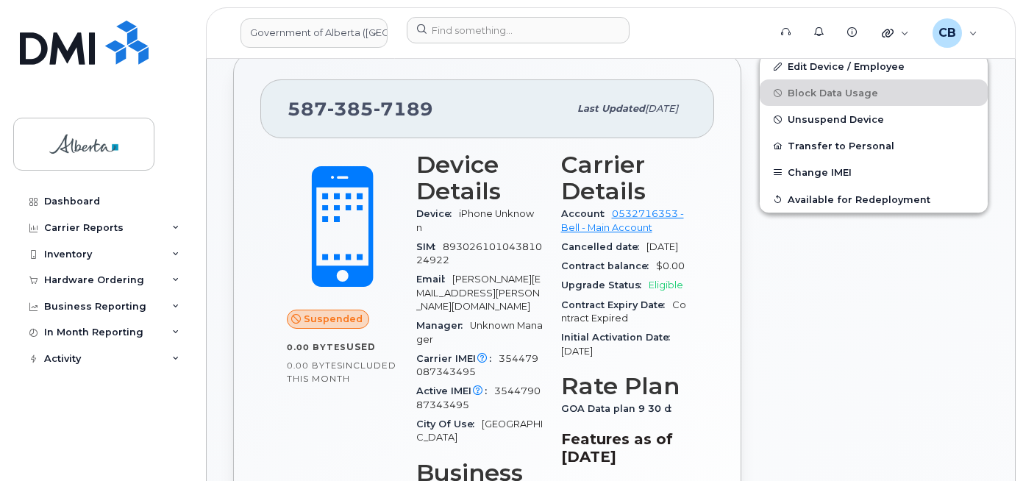
scroll to position [662, 0]
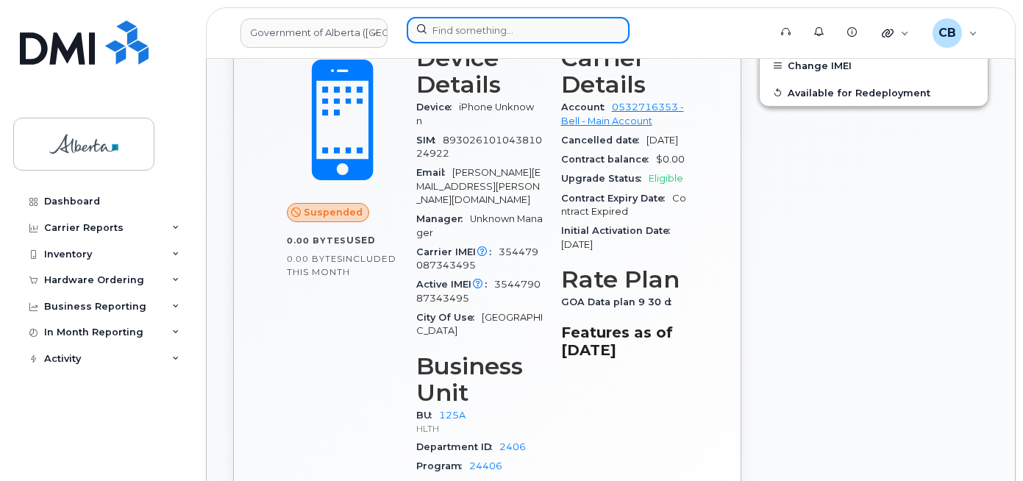
click at [425, 27] on input at bounding box center [518, 30] width 223 height 26
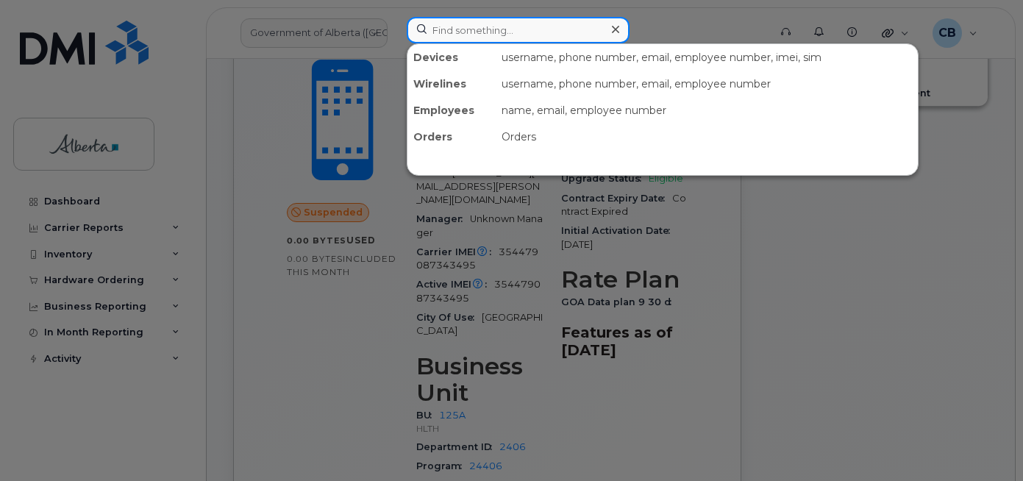
paste input "7802649671"
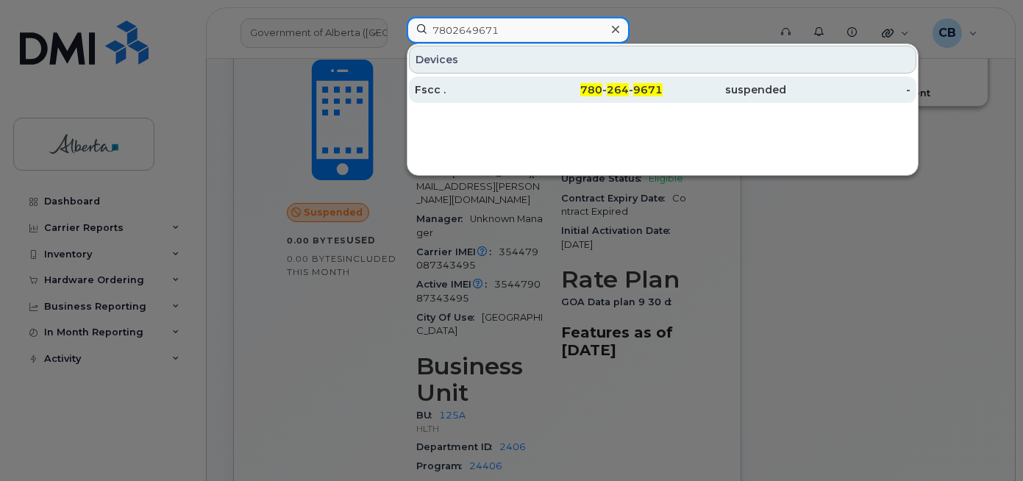
type input "7802649671"
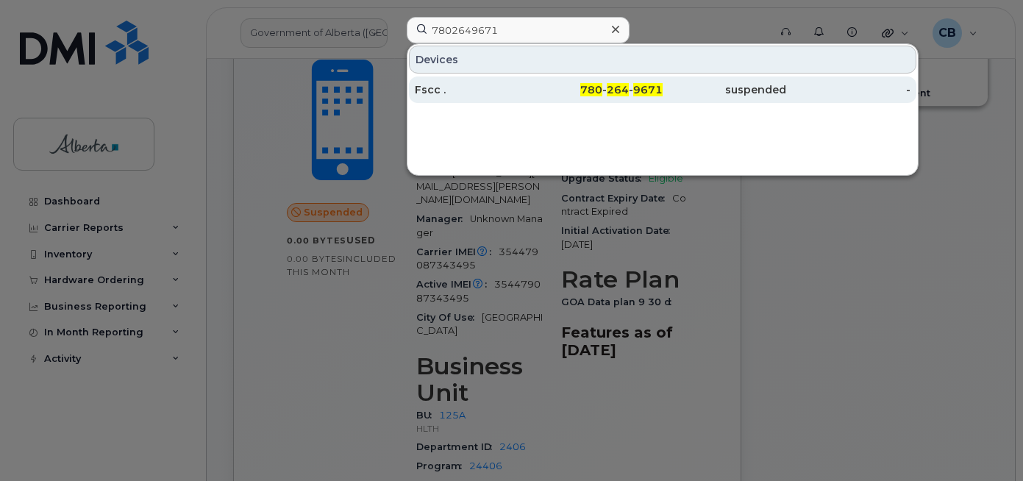
click at [443, 91] on div "Fscc ." at bounding box center [477, 89] width 124 height 15
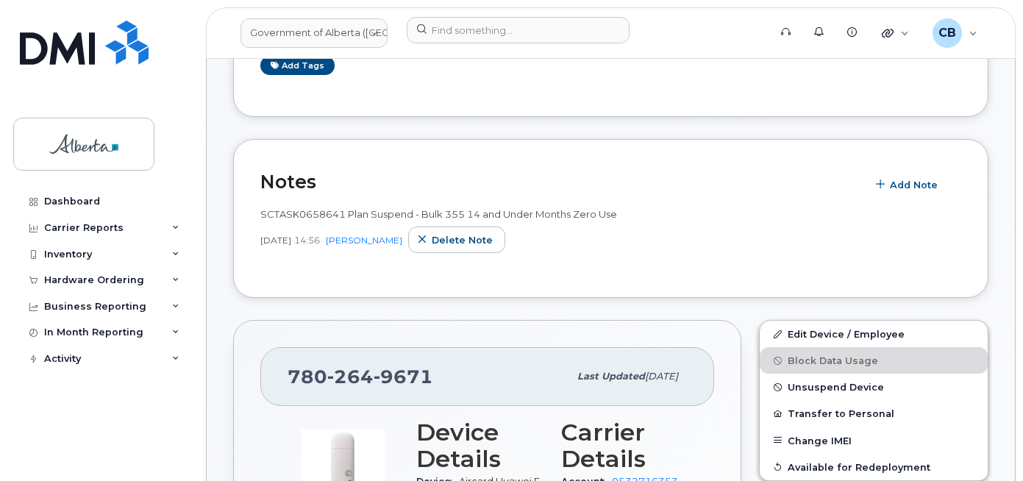
scroll to position [188, 0]
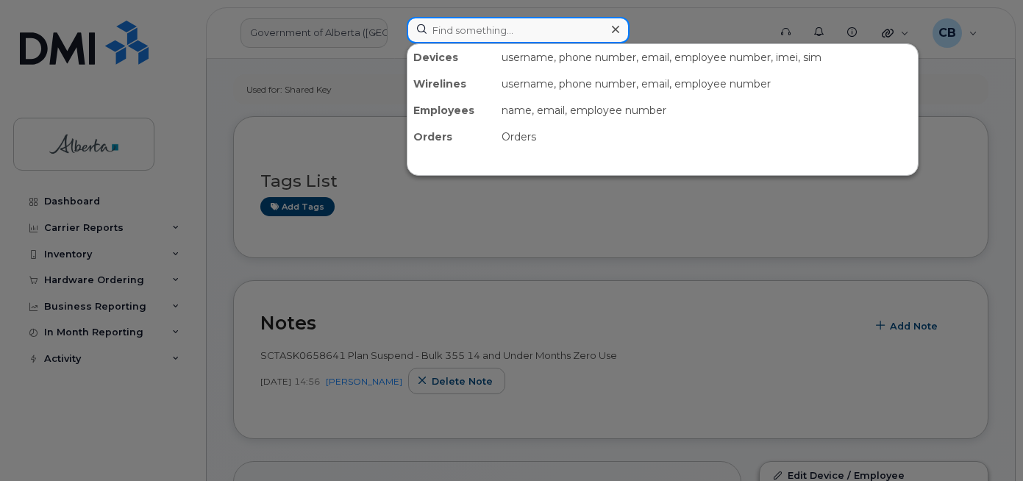
click at [467, 33] on input at bounding box center [518, 30] width 223 height 26
paste input "5873857189"
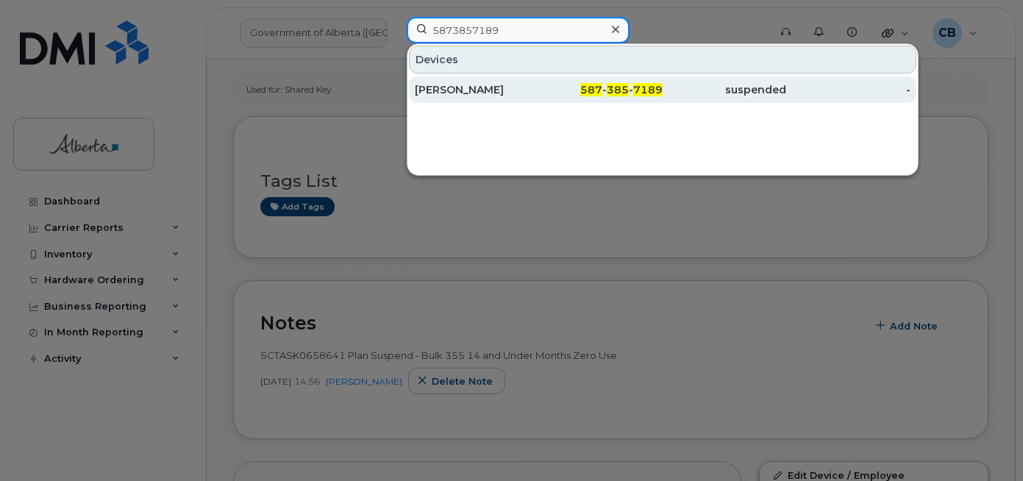
type input "5873857189"
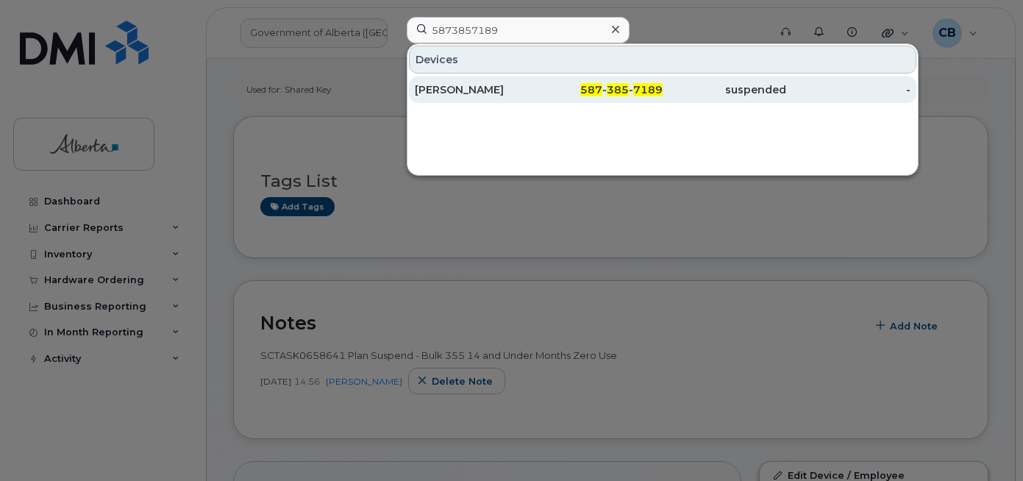
click at [446, 85] on div "[PERSON_NAME]" at bounding box center [477, 89] width 124 height 15
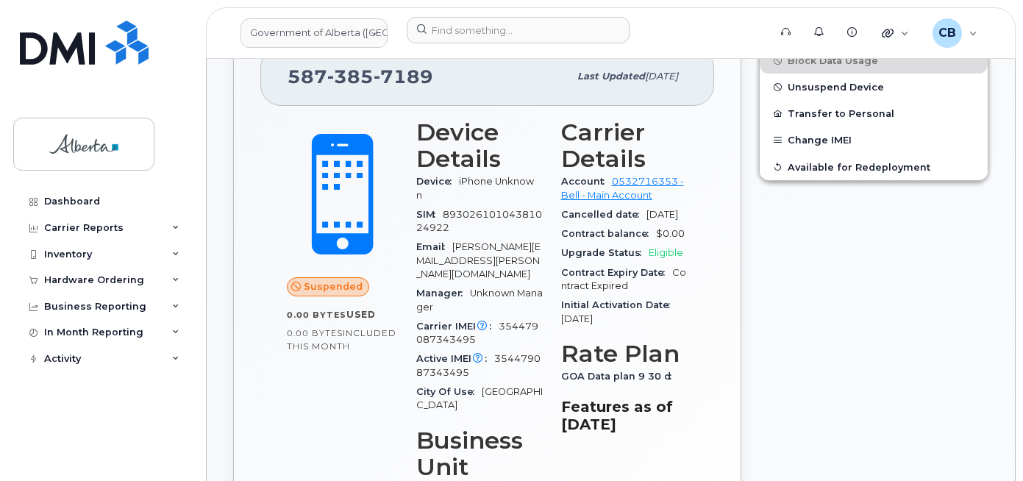
scroll to position [588, 0]
